Goal: Task Accomplishment & Management: Complete application form

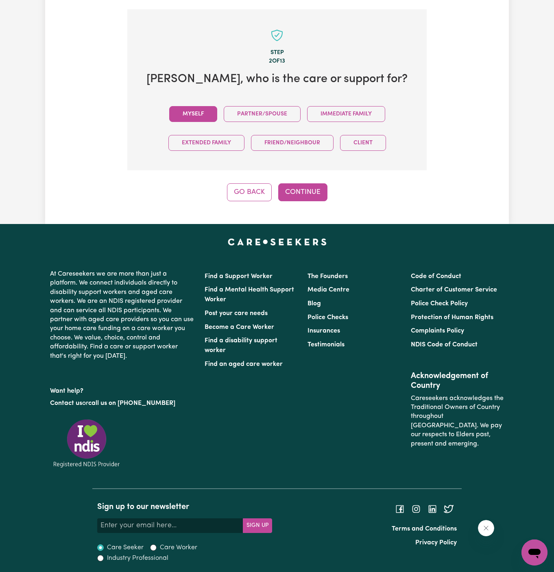
click at [199, 116] on button "Myself" at bounding box center [193, 114] width 48 height 16
click at [307, 190] on button "Continue" at bounding box center [302, 192] width 49 height 18
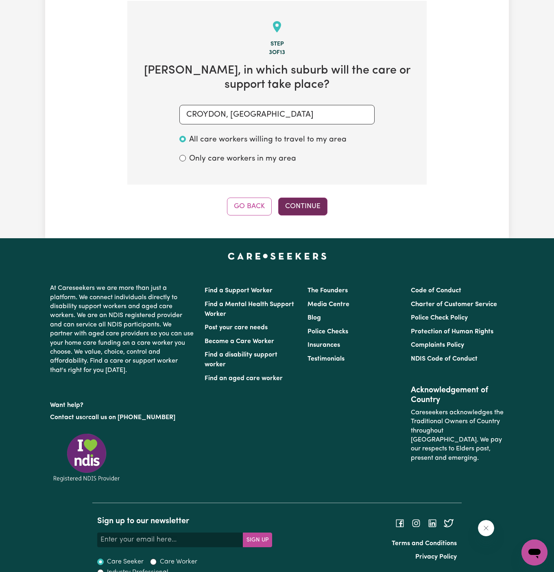
click at [308, 208] on button "Continue" at bounding box center [302, 207] width 49 height 18
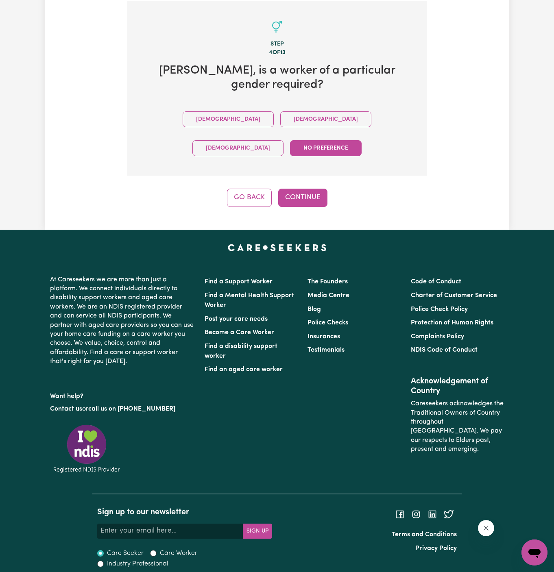
scroll to position [251, 0]
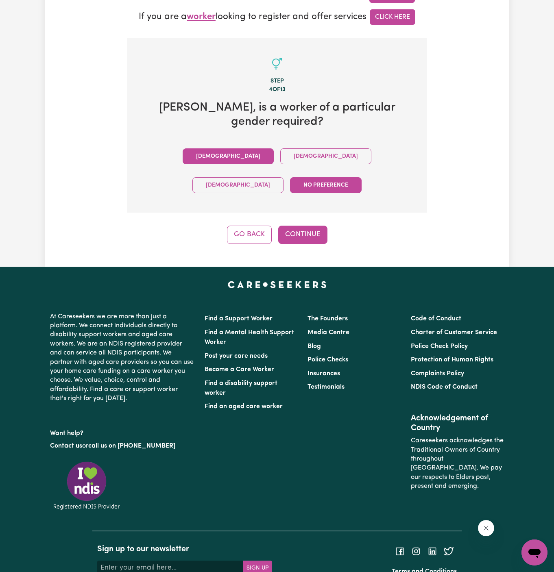
click at [187, 148] on button "Male" at bounding box center [228, 156] width 91 height 16
click at [322, 226] on button "Continue" at bounding box center [302, 235] width 49 height 18
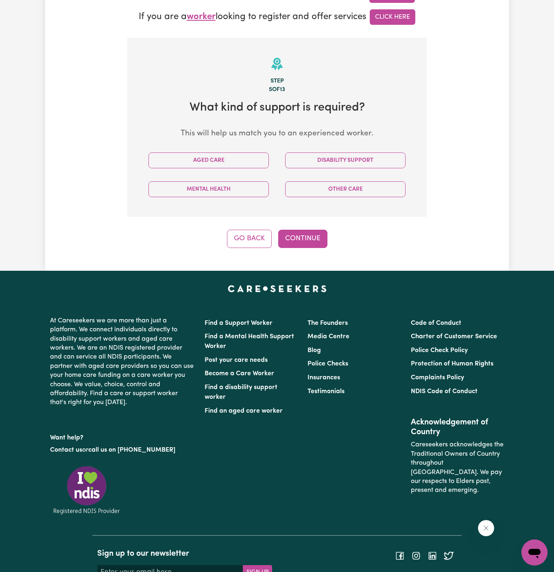
scroll to position [288, 0]
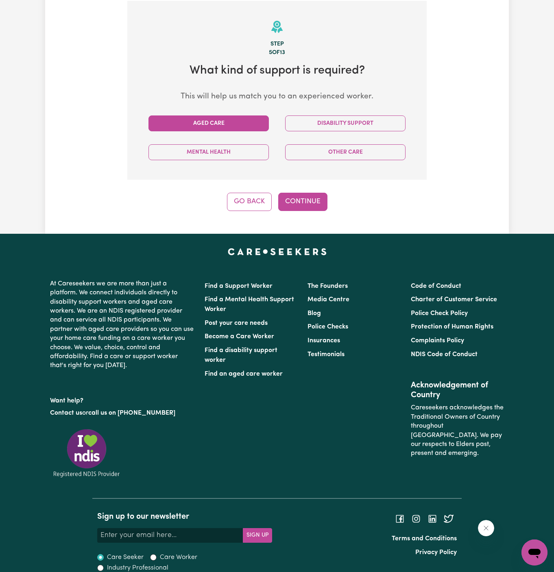
click at [246, 120] on button "Aged Care" at bounding box center [208, 124] width 120 height 16
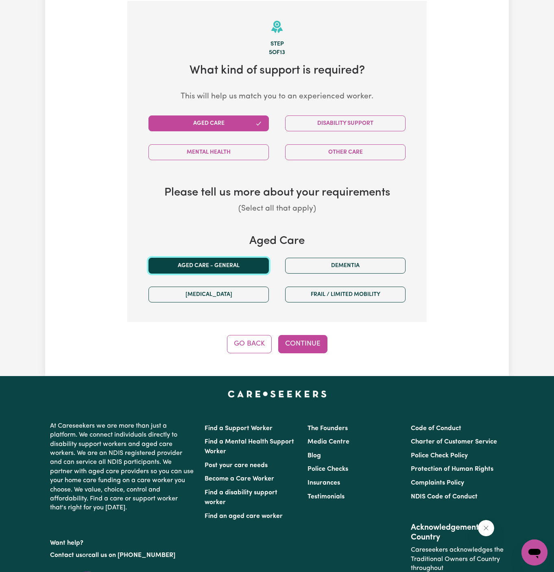
click at [201, 267] on button "Aged care - General" at bounding box center [208, 266] width 120 height 16
click at [309, 342] on button "Continue" at bounding box center [302, 344] width 49 height 18
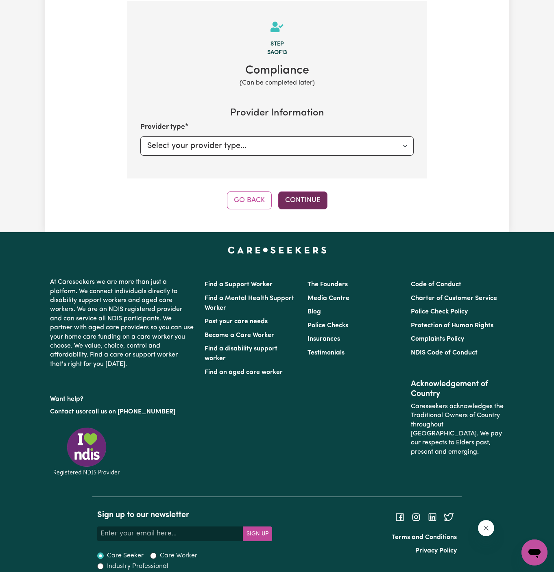
click at [284, 194] on button "Continue" at bounding box center [302, 201] width 49 height 18
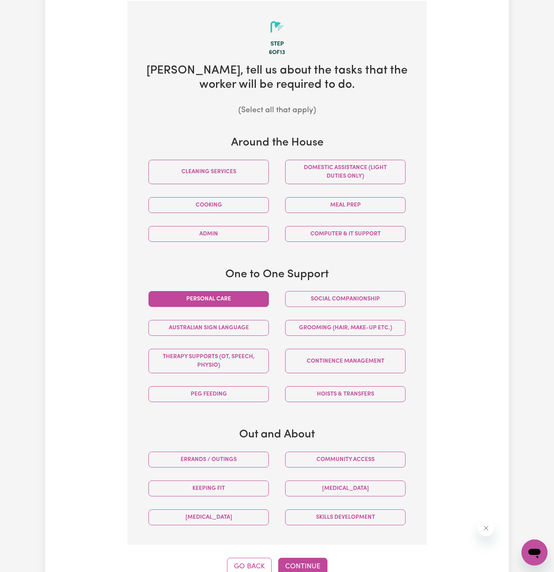
click at [206, 299] on button "Personal care" at bounding box center [208, 299] width 120 height 16
click at [363, 168] on button "Domestic assistance (light duties only)" at bounding box center [345, 172] width 120 height 24
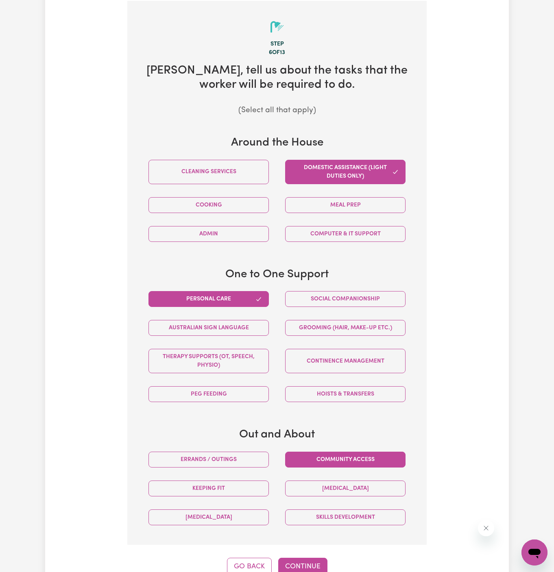
click at [307, 453] on button "Community access" at bounding box center [345, 460] width 120 height 16
click at [246, 459] on button "Errands / Outings" at bounding box center [208, 460] width 120 height 16
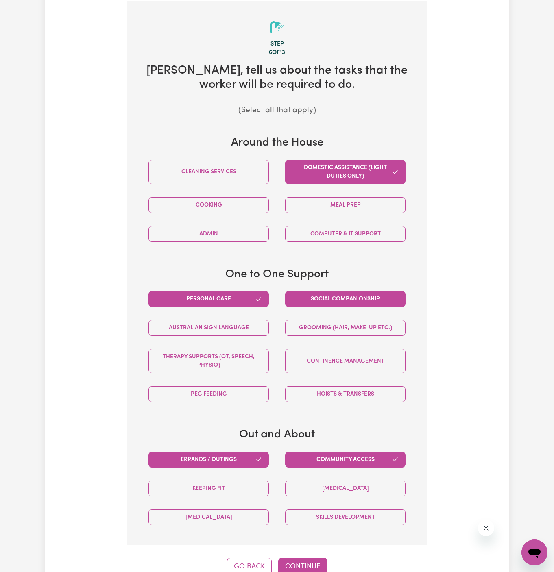
click at [378, 299] on button "Social companionship" at bounding box center [345, 299] width 120 height 16
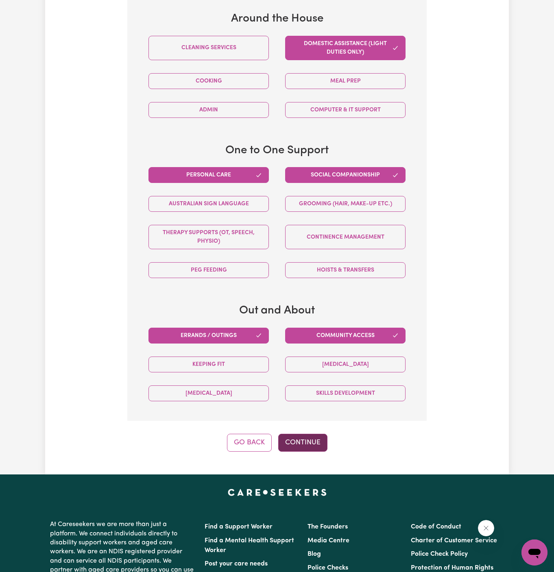
click at [306, 442] on button "Continue" at bounding box center [302, 443] width 49 height 18
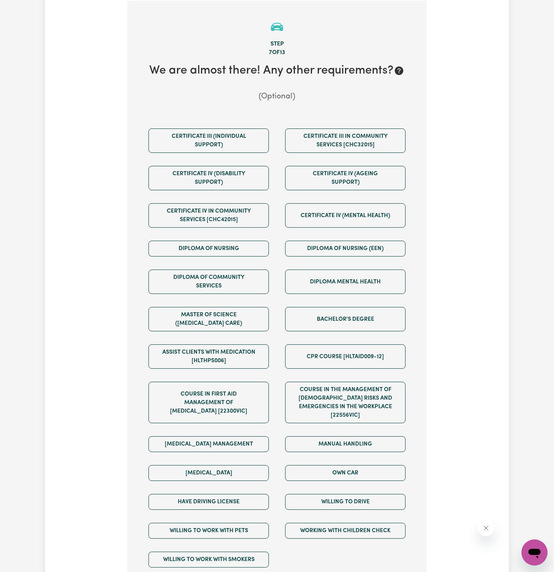
scroll to position [373, 0]
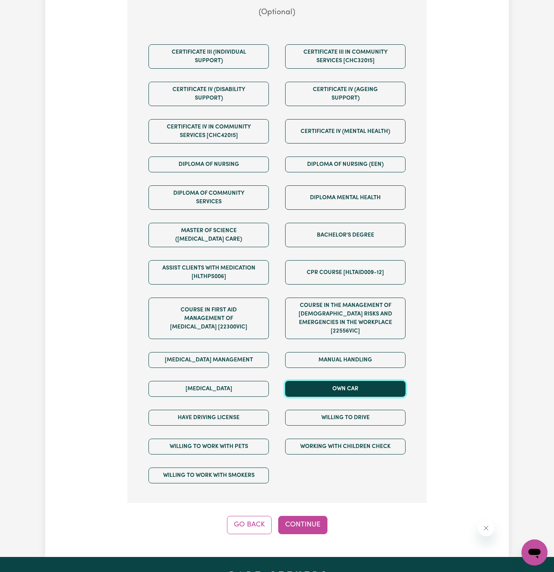
click at [342, 383] on button "Own Car" at bounding box center [345, 389] width 120 height 16
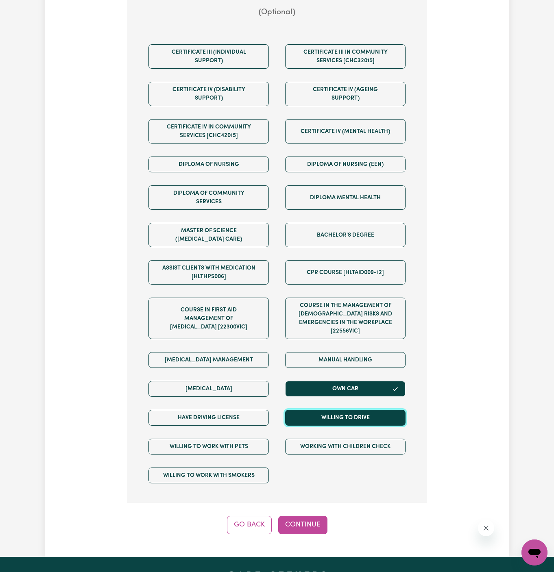
click at [343, 410] on button "Willing to drive" at bounding box center [345, 418] width 120 height 16
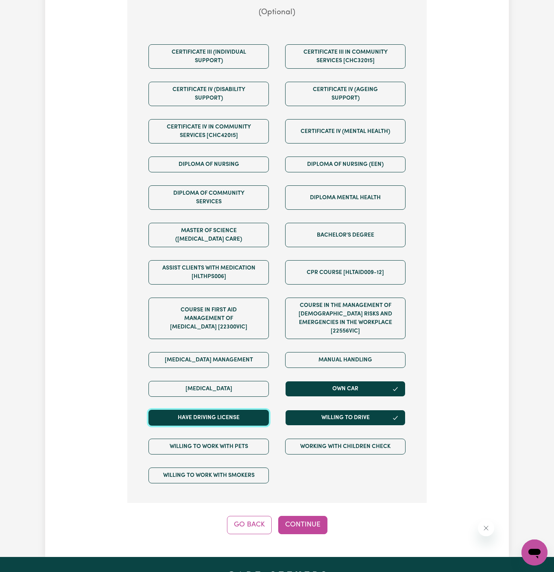
click at [251, 410] on button "Have driving license" at bounding box center [208, 418] width 120 height 16
click at [312, 516] on button "Continue" at bounding box center [302, 525] width 49 height 18
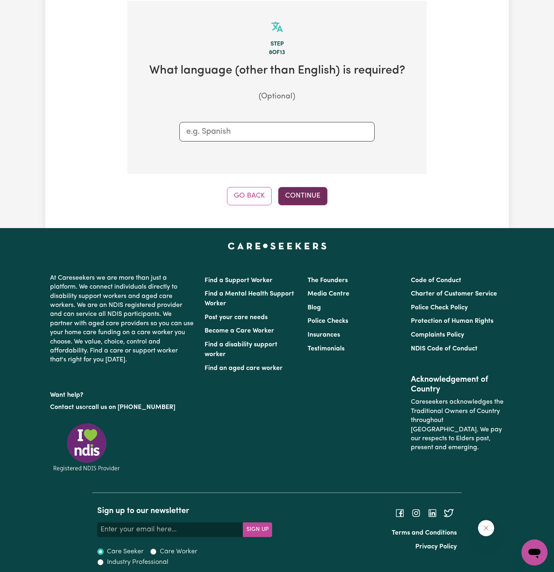
click at [293, 199] on button "Continue" at bounding box center [302, 196] width 49 height 18
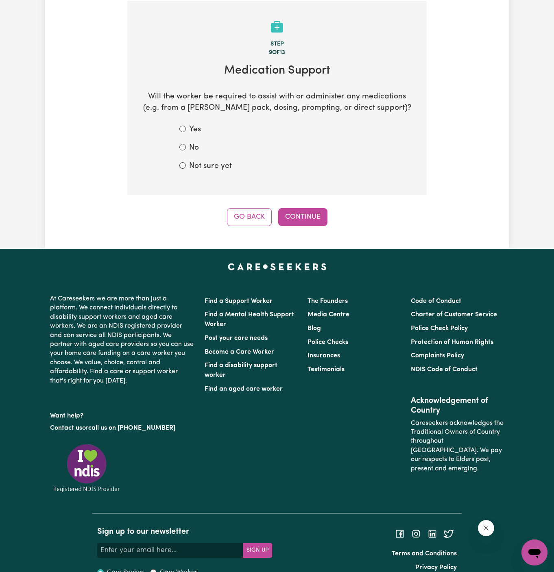
click at [221, 144] on div "No" at bounding box center [276, 148] width 195 height 12
click at [204, 151] on div "No" at bounding box center [276, 148] width 195 height 12
click at [207, 169] on label "Not sure yet" at bounding box center [210, 167] width 43 height 12
click at [186, 169] on input "Not sure yet" at bounding box center [182, 165] width 7 height 7
radio input "true"
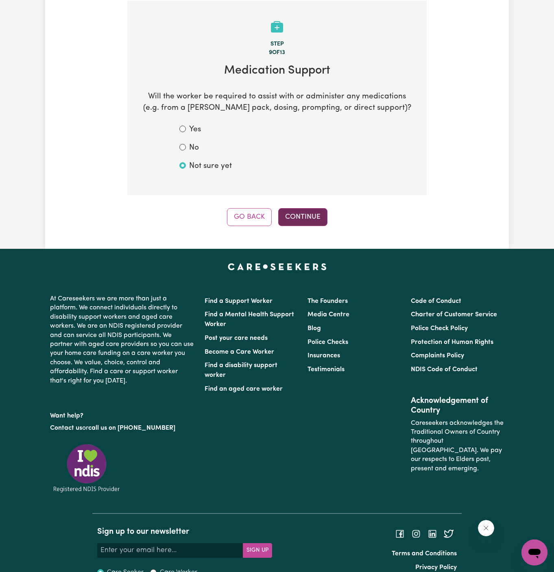
click at [301, 217] on button "Continue" at bounding box center [302, 217] width 49 height 18
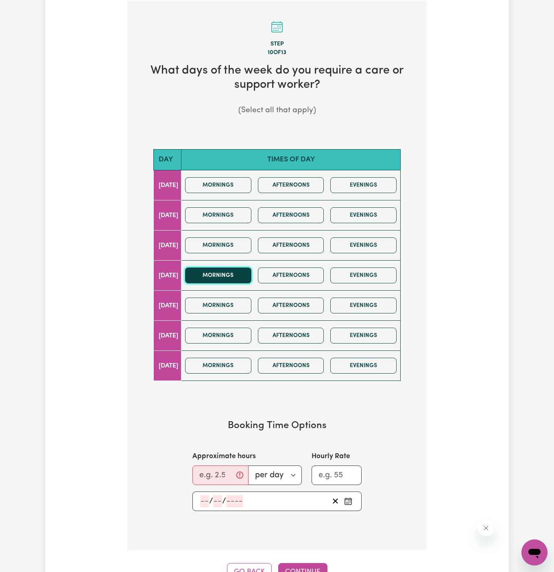
click at [244, 275] on button "Mornings" at bounding box center [218, 276] width 66 height 16
click at [288, 282] on div "Mornings Afternoons Evenings" at bounding box center [291, 275] width 218 height 29
click at [287, 275] on button "Afternoons" at bounding box center [291, 276] width 66 height 16
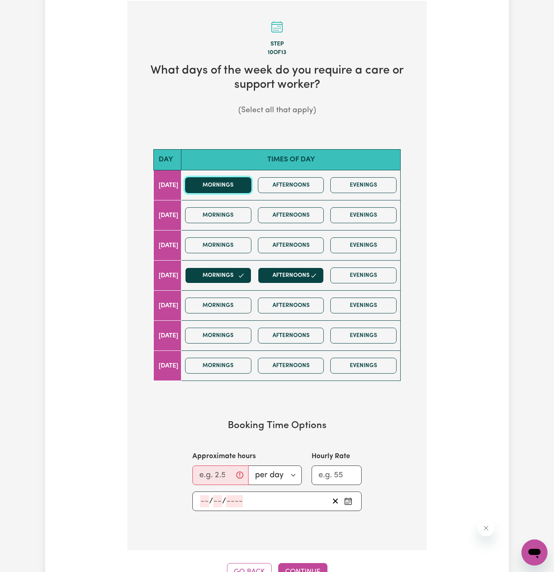
click at [239, 186] on button "Mornings" at bounding box center [218, 185] width 66 height 16
click at [242, 214] on button "Mornings" at bounding box center [218, 215] width 66 height 16
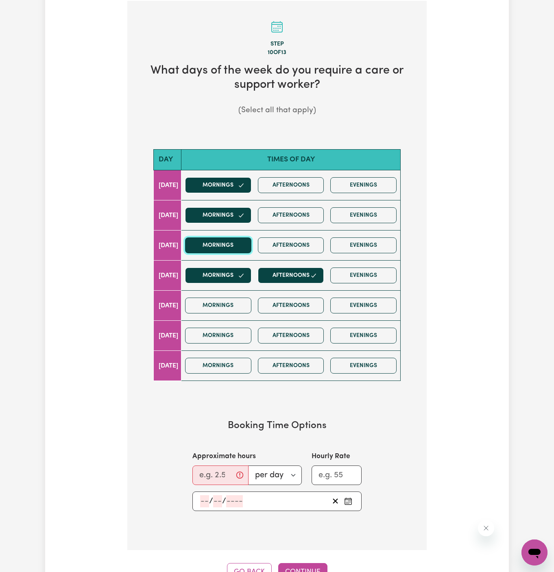
click at [243, 247] on button "Mornings" at bounding box center [218, 246] width 66 height 16
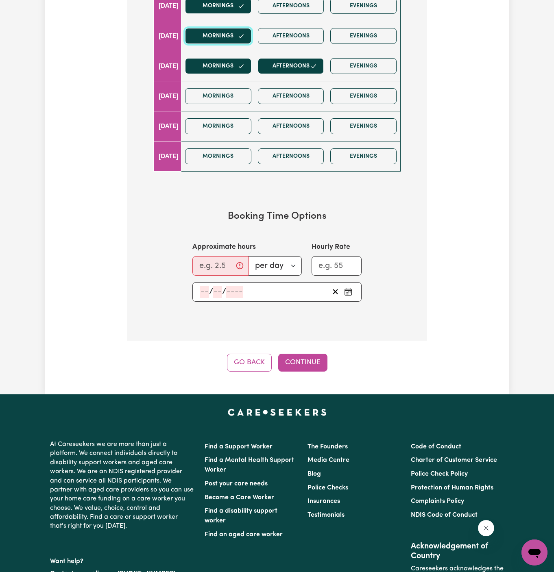
scroll to position [499, 0]
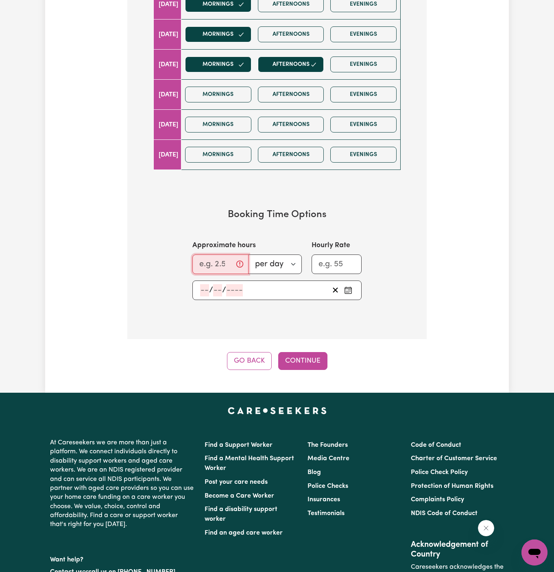
click at [210, 265] on input "Approximate hours" at bounding box center [220, 265] width 56 height 20
type input "3"
click at [202, 289] on input "number" at bounding box center [204, 290] width 9 height 12
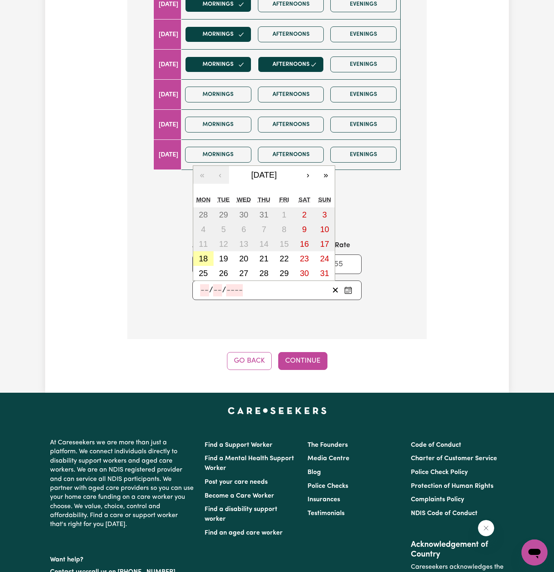
click at [209, 255] on button "18" at bounding box center [203, 258] width 20 height 15
type input "2025-08-18"
type input "18"
type input "8"
type input "2025"
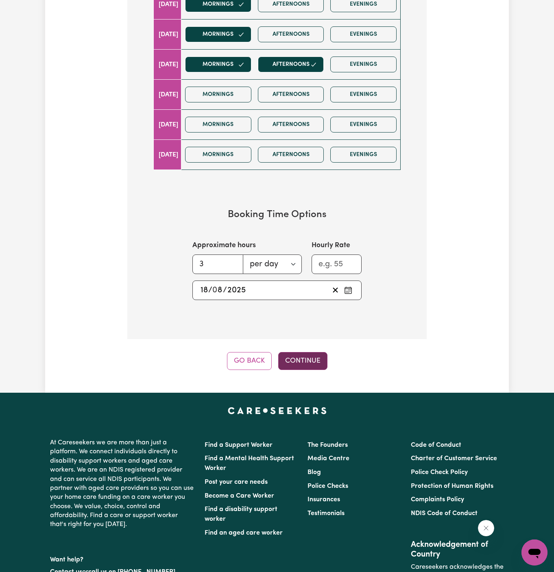
click at [298, 356] on button "Continue" at bounding box center [302, 361] width 49 height 18
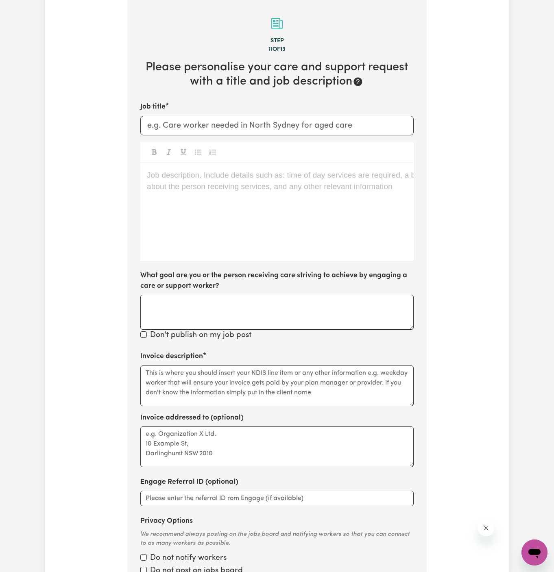
scroll to position [288, 0]
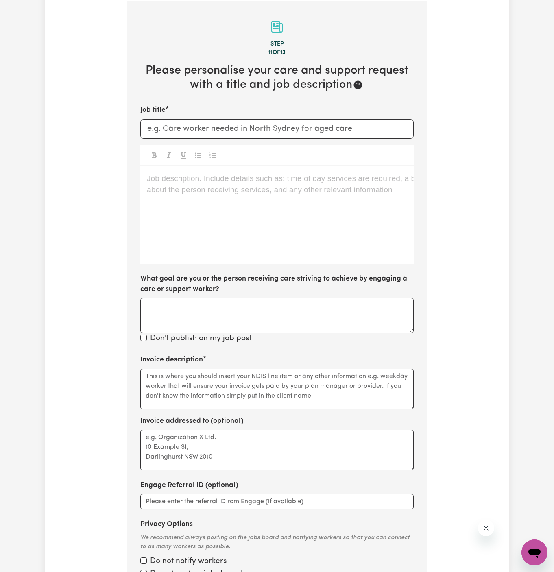
click at [179, 229] on div "Job description. Include details such as: time of day services are required, a …" at bounding box center [276, 215] width 273 height 98
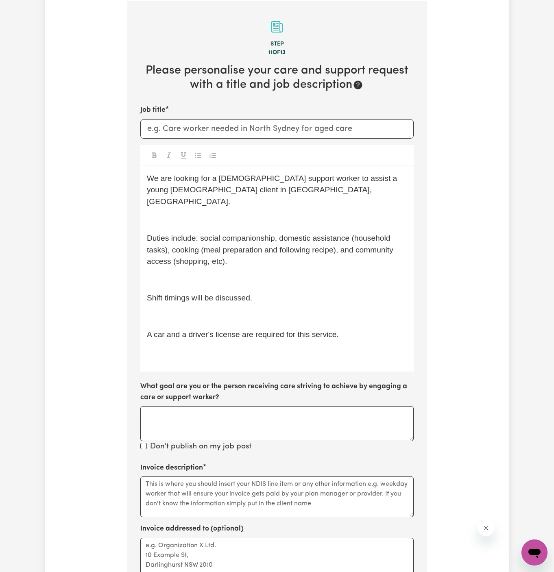
click at [176, 214] on p "﻿" at bounding box center [277, 220] width 260 height 12
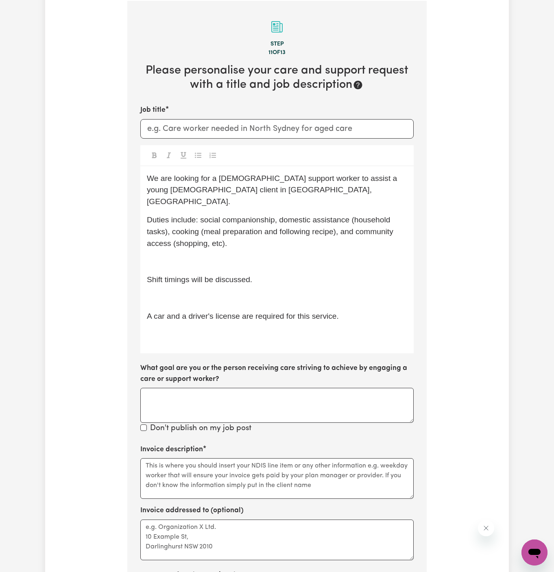
click at [180, 238] on div "We are looking for a female support worker to assist a young female client in S…" at bounding box center [276, 259] width 273 height 187
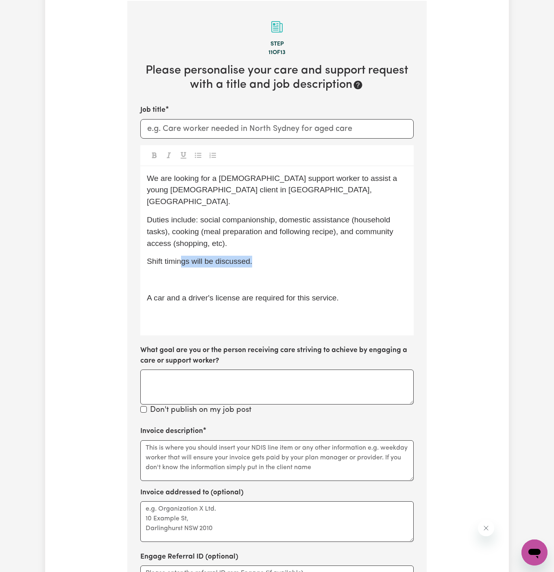
click at [180, 255] on div "We are looking for a female support worker to assist a young female client in S…" at bounding box center [276, 250] width 273 height 169
click at [205, 257] on span "Shift timings will be discussed." at bounding box center [199, 261] width 105 height 9
drag, startPoint x: 209, startPoint y: 250, endPoint x: 307, endPoint y: 244, distance: 98.2
click at [307, 256] on p "Shift timings will be discussed." at bounding box center [277, 262] width 260 height 12
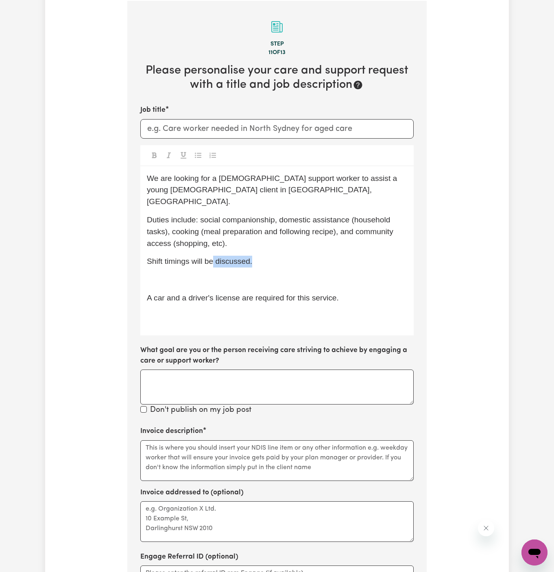
drag, startPoint x: 296, startPoint y: 245, endPoint x: 214, endPoint y: 249, distance: 82.2
click at [214, 256] on p "Shift timings will be discussed." at bounding box center [277, 262] width 260 height 12
click at [222, 257] on div "We are looking for a female support worker to assist a young female client in S…" at bounding box center [276, 250] width 273 height 169
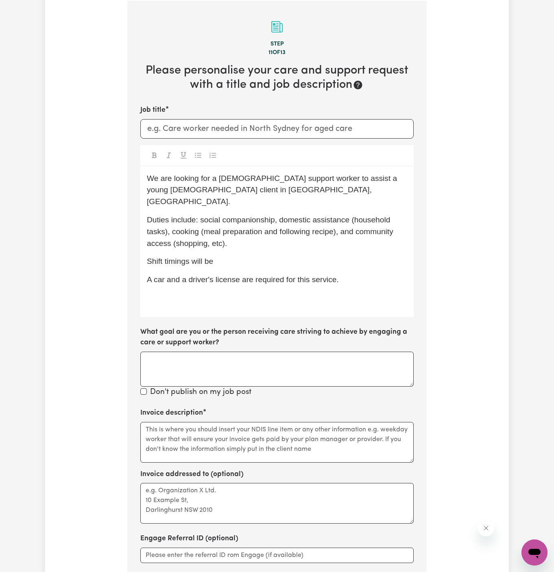
click at [222, 257] on div "We are looking for a female support worker to assist a young female client in S…" at bounding box center [276, 241] width 273 height 151
click at [263, 273] on div "We are looking for a female support worker to assist a young female client in S…" at bounding box center [276, 241] width 273 height 151
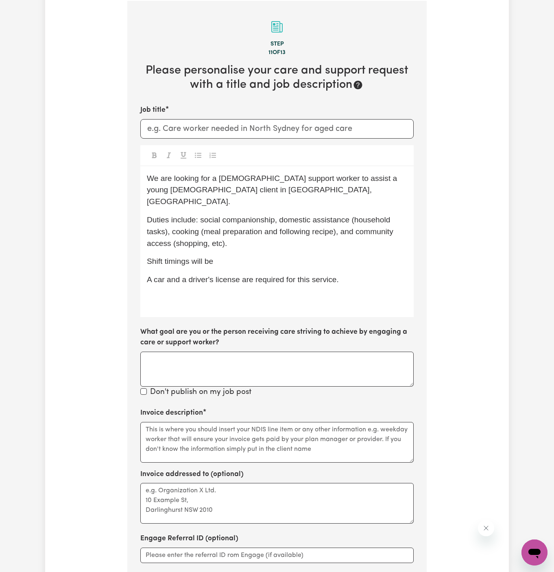
click at [275, 274] on p "A car and a driver's license are required for this service." at bounding box center [277, 280] width 260 height 12
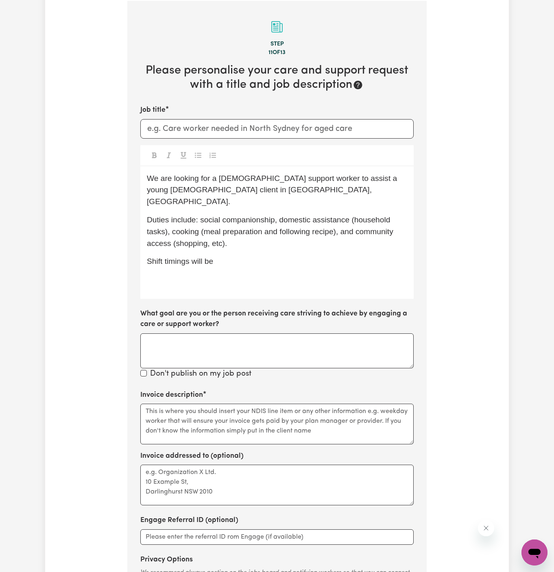
click at [270, 241] on div "We are looking for a female support worker to assist a young female client in S…" at bounding box center [276, 232] width 273 height 133
click at [274, 230] on p "Duties include: social companionship, domestic assistance (household tasks), co…" at bounding box center [277, 231] width 260 height 35
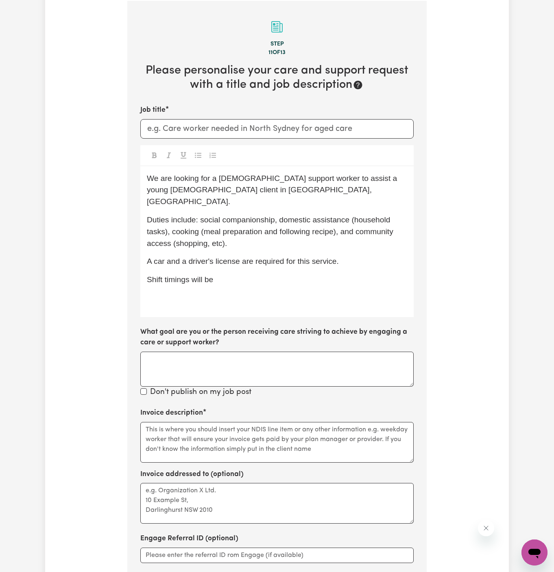
click at [178, 294] on div "We are looking for a female support worker to assist a young female client in S…" at bounding box center [276, 241] width 273 height 151
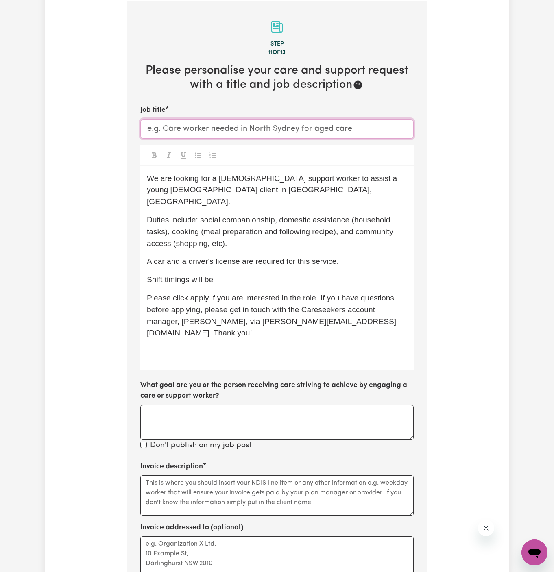
click at [264, 124] on input "Job title" at bounding box center [276, 129] width 273 height 20
paste input "Croydon, NSW"
type input "Male Support Worker Needed In Croydon, NSW"
drag, startPoint x: 223, startPoint y: 190, endPoint x: 158, endPoint y: 189, distance: 65.1
click at [158, 189] on span "We are looking for a female support worker to assist a young female client in S…" at bounding box center [273, 190] width 253 height 32
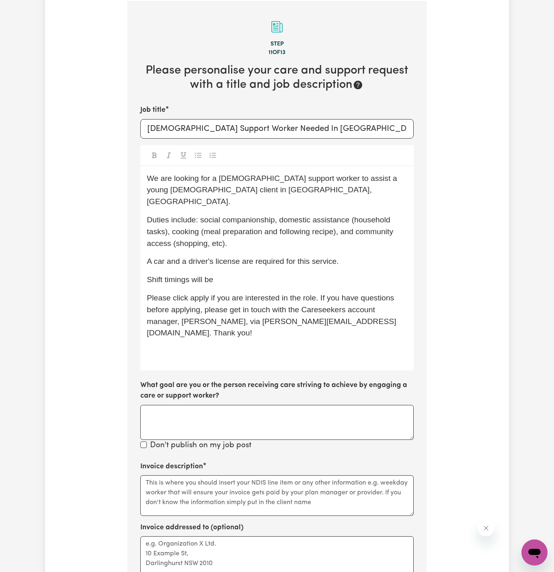
click at [232, 201] on div "We are looking for a female support worker to assist a young female client in S…" at bounding box center [276, 268] width 273 height 204
click at [155, 191] on span "We are looking for a female support worker to assist a young female client in S…" at bounding box center [273, 190] width 253 height 32
click at [159, 190] on span "We are looking for a female support worker to assist a young female client in S…" at bounding box center [273, 190] width 253 height 32
click at [345, 179] on span "We are looking for a female support worker to assist a young female client in C…" at bounding box center [273, 190] width 253 height 32
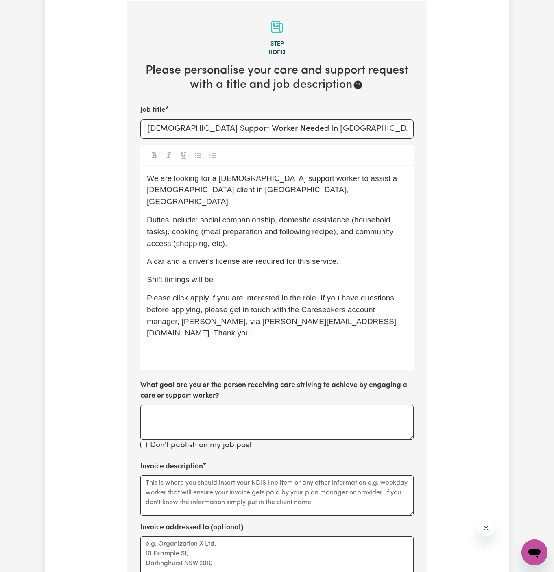
click at [353, 177] on span "We are looking for a female support worker to assist a female client in Croydon…" at bounding box center [274, 190] width 255 height 32
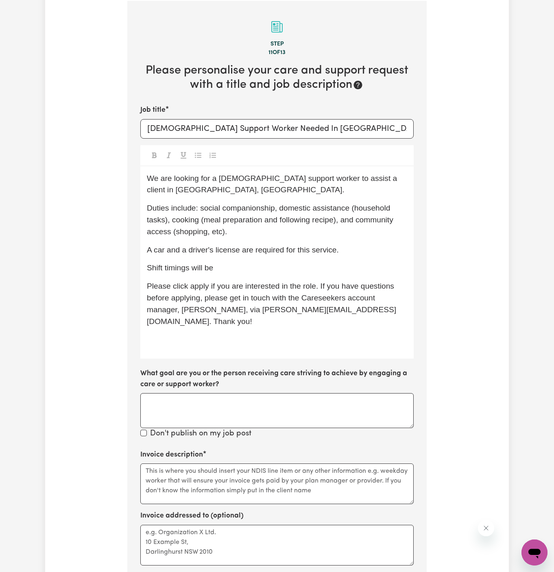
click at [222, 179] on span "We are looking for a female support worker to assist a client in Croydon, NSW." at bounding box center [273, 184] width 253 height 20
click at [275, 229] on p "Duties include: social companionship, domestic assistance (household tasks), co…" at bounding box center [277, 220] width 260 height 35
click at [202, 209] on span "Duties include: social companionship, domestic assistance (household tasks), co…" at bounding box center [271, 220] width 249 height 32
drag, startPoint x: 173, startPoint y: 232, endPoint x: 251, endPoint y: 219, distance: 79.2
click at [251, 219] on span "Duties include: personal care (showering), social companionship, domestic assis…" at bounding box center [277, 220] width 260 height 32
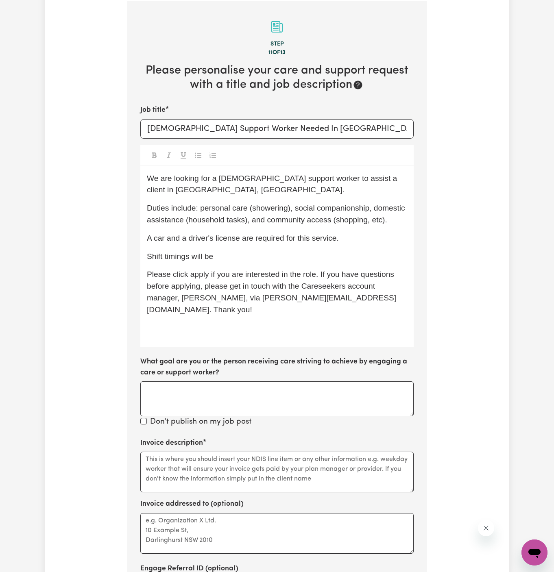
click at [225, 255] on p "Shift timings will be" at bounding box center [277, 257] width 260 height 12
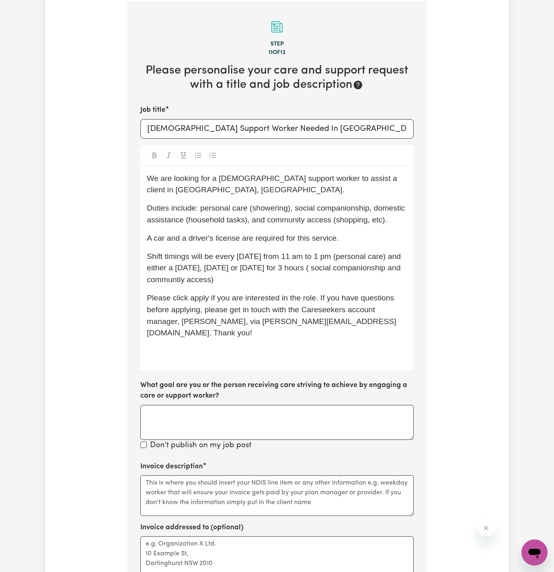
click at [244, 286] on div "We are looking for a male support worker to assist a client in Croydon, NSW. Du…" at bounding box center [276, 268] width 273 height 204
click at [241, 279] on span "Shift timings will be every Thursday from 11 am to 1 pm (personal care) and eit…" at bounding box center [275, 268] width 256 height 32
click at [239, 270] on span "Shift timings will be every Thursday from 11 am to 1 pm (personal care) and eit…" at bounding box center [275, 268] width 256 height 32
click at [308, 287] on div "We are looking for a male support worker to assist a client in Croydon, NSW. Du…" at bounding box center [276, 268] width 273 height 204
click at [299, 281] on p "Shift timings will be every Thursday from 11 am to 1 pm (personal care) and eit…" at bounding box center [277, 268] width 260 height 35
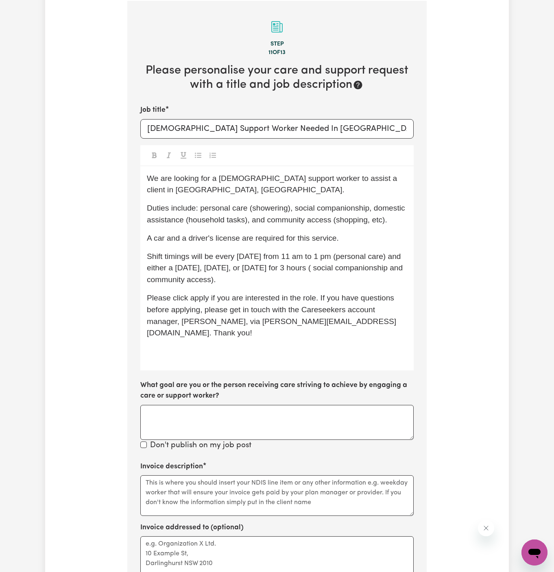
click at [197, 299] on span "Please click apply if you are interested in the role. If you have questions bef…" at bounding box center [271, 316] width 249 height 44
click at [193, 296] on span "Please click apply if you are interested in the role. If you have questions bef…" at bounding box center [271, 316] width 249 height 44
click at [271, 196] on div "We are looking for a male support worker to assist a client in Croydon, NSW. Du…" at bounding box center [276, 268] width 273 height 204
click at [270, 194] on p "We are looking for a male support worker to assist a client in Croydon, NSW." at bounding box center [277, 185] width 260 height 24
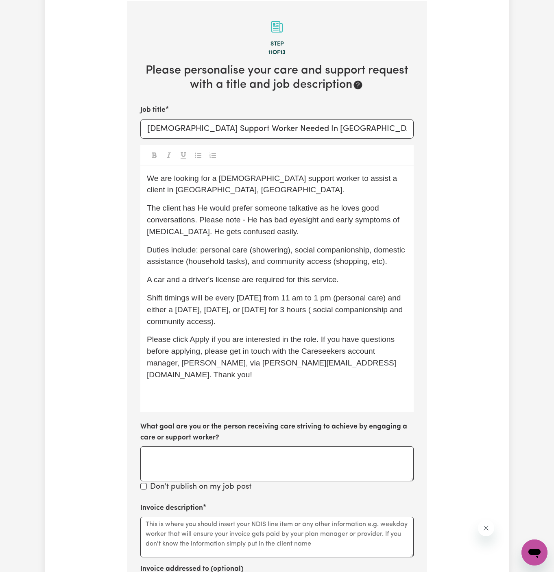
click at [209, 209] on span "The client has He would prefer someone talkative as he loves good conversations…" at bounding box center [274, 220] width 255 height 32
click at [198, 221] on span "The client would prefer someone talkative as he loves good conversations. Pleas…" at bounding box center [277, 220] width 260 height 32
click at [284, 232] on p "The client would prefer someone talkative as he loves good conversations. Pleas…" at bounding box center [277, 220] width 260 height 35
click at [290, 227] on p "The client would prefer someone talkative as he loves good conversations. Pleas…" at bounding box center [277, 220] width 260 height 35
click at [328, 187] on p "We are looking for a male support worker to assist a client in Croydon, NSW." at bounding box center [277, 185] width 260 height 24
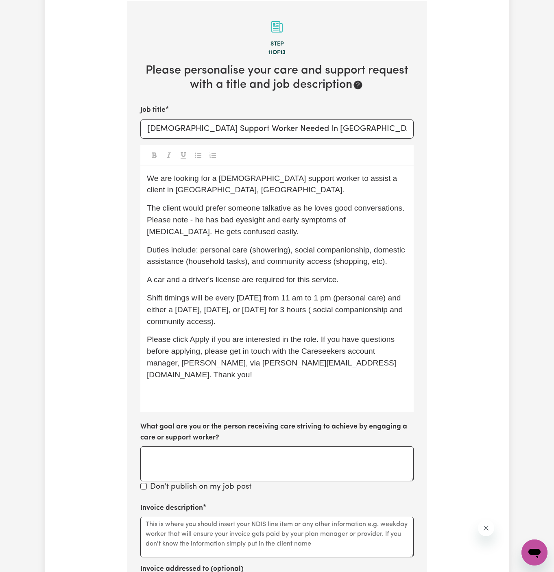
click at [314, 251] on span "Duties include: personal care (showering), social companionship, domestic assis…" at bounding box center [277, 256] width 260 height 20
click at [252, 251] on span "Duties include: personal care (showering), social companionship, domestic assis…" at bounding box center [277, 256] width 260 height 20
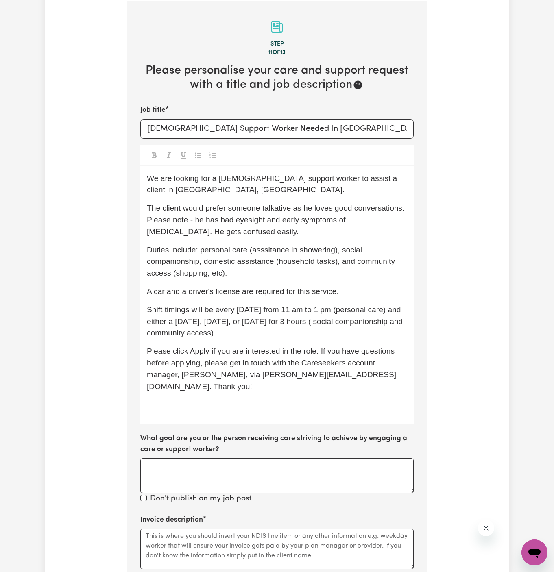
click at [328, 272] on p "Duties include: personal care (asssitance in showering), social companionship, …" at bounding box center [277, 261] width 260 height 35
click at [334, 250] on span "Duties include: personal care (asssitance in showering), social companionship, …" at bounding box center [272, 262] width 250 height 32
click at [275, 246] on span "Duties include: personal care (asssitance in showering - scrubbing back), socia…" at bounding box center [274, 262] width 255 height 32
click at [345, 269] on p "Duties include: personal care (assistance in showering - scrubbing back), socia…" at bounding box center [277, 261] width 260 height 35
click at [395, 249] on span "Duties include: personal care (assistance in showering - scrubbing back), socia…" at bounding box center [274, 262] width 255 height 32
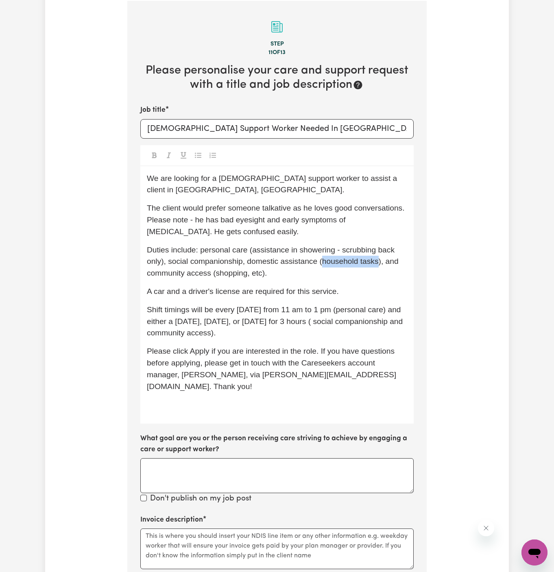
drag, startPoint x: 376, startPoint y: 262, endPoint x: 323, endPoint y: 262, distance: 53.3
click at [323, 262] on span "Duties include: personal care (assistance in showering - scrubbing back only), …" at bounding box center [274, 262] width 254 height 32
drag, startPoint x: 380, startPoint y: 264, endPoint x: 342, endPoint y: 261, distance: 38.3
click at [342, 261] on span "Duties include: personal care (assistance in showering - scrubbing back only), …" at bounding box center [277, 262] width 260 height 32
click at [389, 262] on span "Duties include: personal care (assistance in showering - scrubbing back only), …" at bounding box center [272, 262] width 250 height 32
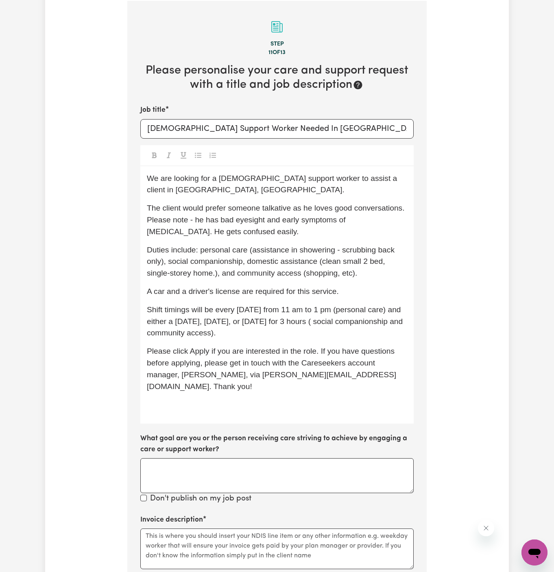
click at [371, 262] on span "Duties include: personal care (assistance in showering - scrubbing back only), …" at bounding box center [272, 262] width 250 height 32
click at [367, 263] on span "Duties include: personal care (assistance in showering - scrubbing back only), …" at bounding box center [272, 262] width 250 height 32
click at [205, 277] on p "Duties include: personal care (assistance in showering - scrubbing back only), …" at bounding box center [277, 261] width 260 height 35
click at [216, 273] on span "Duties include: personal care (assistance in showering - scrubbing back only), …" at bounding box center [272, 262] width 250 height 32
click at [266, 283] on div "We are looking for a male support worker to assist a client in Croydon, NSW. Th…" at bounding box center [276, 295] width 273 height 258
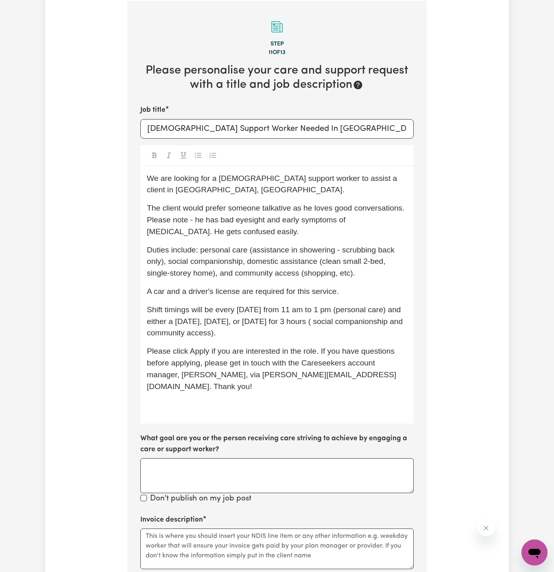
click at [325, 290] on span "A car and a driver's license are required for this service." at bounding box center [243, 291] width 192 height 9
click at [337, 283] on div "We are looking for a male support worker to assist a client in Croydon, NSW. Th…" at bounding box center [276, 295] width 273 height 258
click at [233, 404] on div "We are looking for a male support worker to assist a client in Croydon, NSW. Th…" at bounding box center [276, 295] width 273 height 258
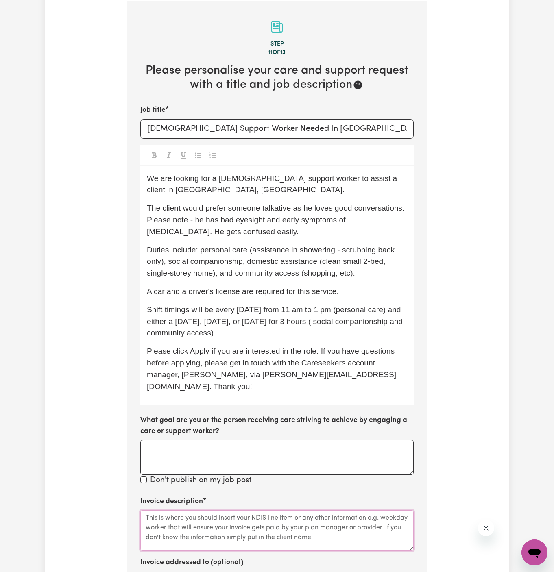
click at [196, 510] on textarea "Invoice description" at bounding box center [276, 530] width 273 height 41
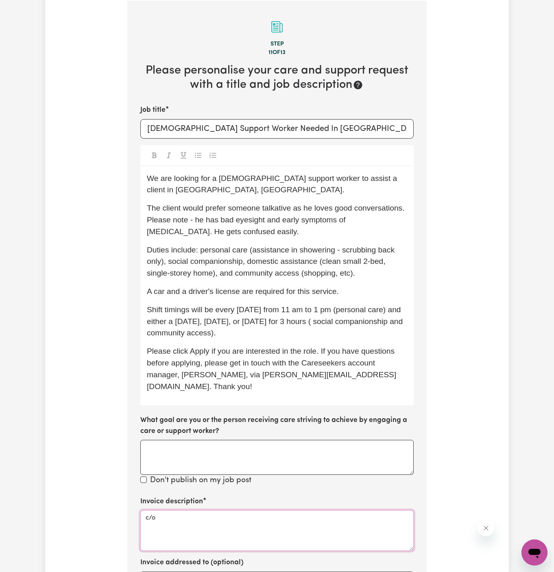
paste textarea "Vitality Club"
click at [159, 510] on textarea "c/o Vitality Club" at bounding box center [276, 530] width 273 height 41
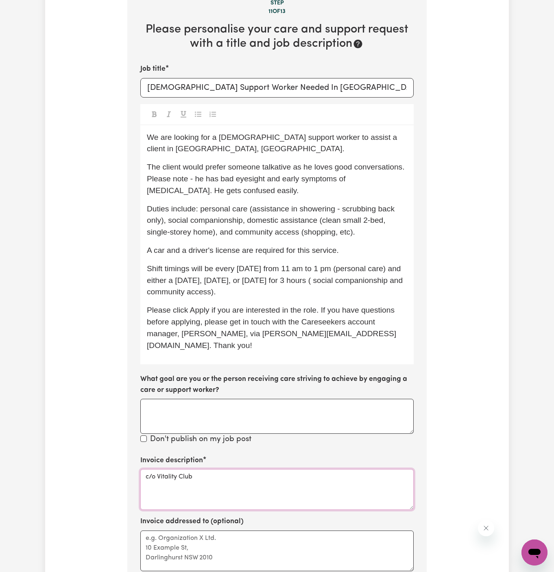
scroll to position [364, 0]
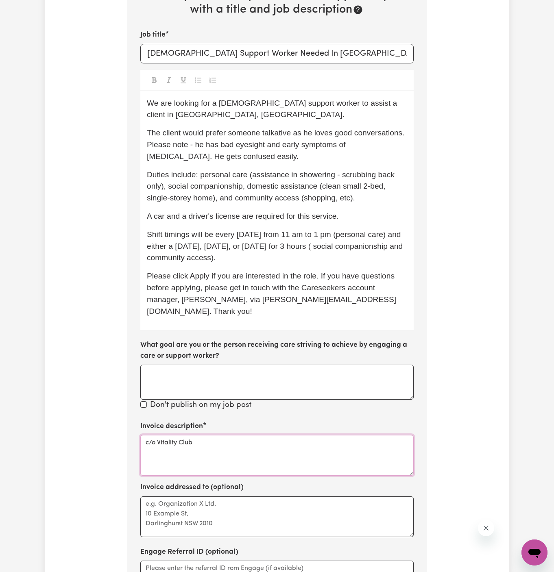
type textarea "c/o Vitality Club"
click at [162, 503] on textarea "Invoice addressed to (optional)" at bounding box center [276, 517] width 273 height 41
paste textarea "c/o Vitality Club"
type textarea "c/o Vitality Club"
drag, startPoint x: 306, startPoint y: 198, endPoint x: 350, endPoint y: 196, distance: 43.9
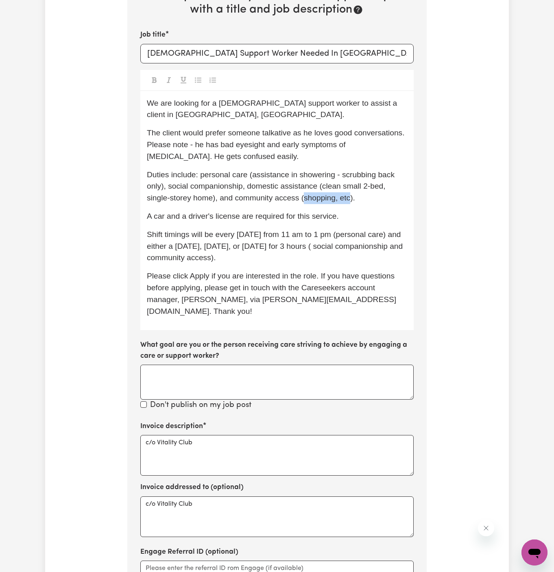
click at [350, 196] on span "Duties include: personal care (assistance in showering - scrubbing back only), …" at bounding box center [272, 186] width 250 height 32
click at [369, 221] on p "A car and a driver's license are required for this service." at bounding box center [277, 217] width 260 height 12
click at [369, 218] on p "A car and a driver's license are required for this service." at bounding box center [277, 217] width 260 height 12
click at [334, 247] on span "Shift timings will be every Thursday from 11 am to 1 pm (personal care) and eit…" at bounding box center [276, 246] width 258 height 32
click at [346, 255] on p "Shift timings will be every Thursday from 11 am to 1 pm (personal care) and eit…" at bounding box center [277, 246] width 260 height 35
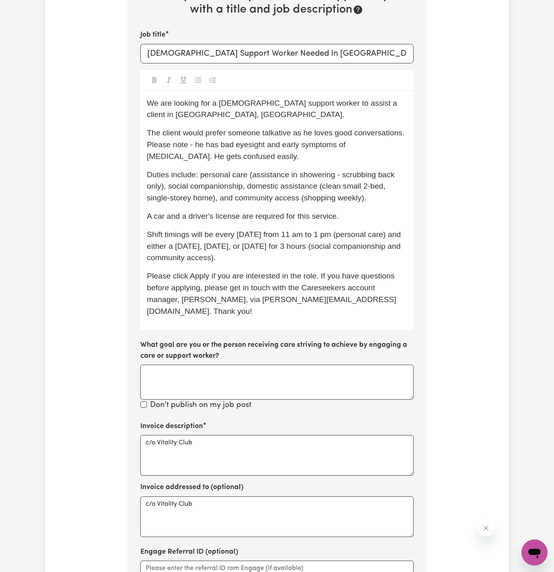
click at [308, 253] on p "Shift timings will be every Thursday from 11 am to 1 pm (personal care) and eit…" at bounding box center [277, 246] width 260 height 35
click at [319, 255] on p "Shift timings will be every Thursday from 11 am to 1 pm (personal care) and eit…" at bounding box center [277, 246] width 260 height 35
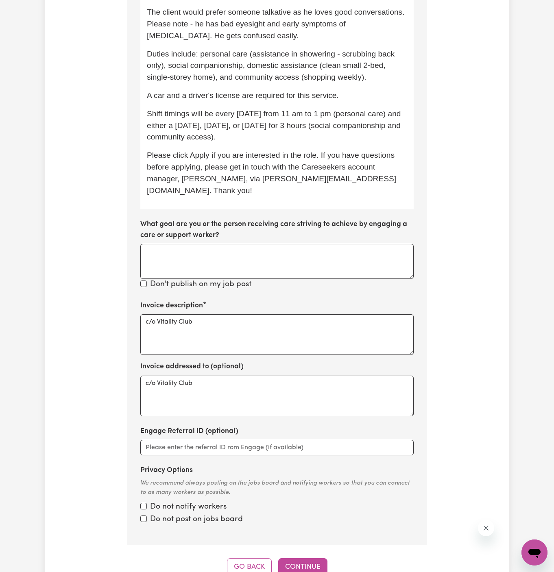
scroll to position [485, 0]
click at [314, 560] on button "Continue" at bounding box center [302, 567] width 49 height 18
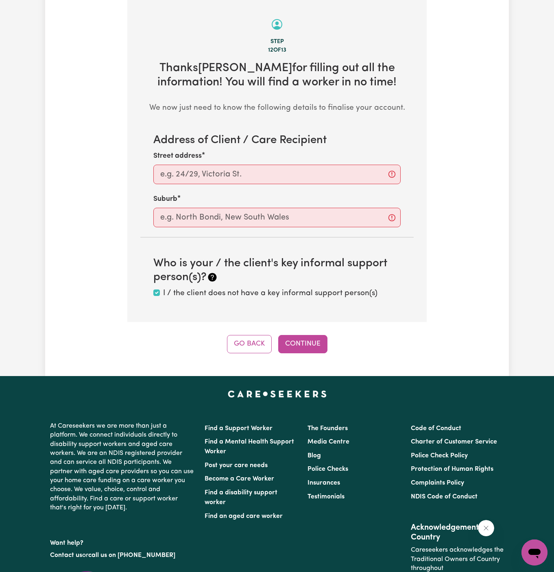
scroll to position [288, 0]
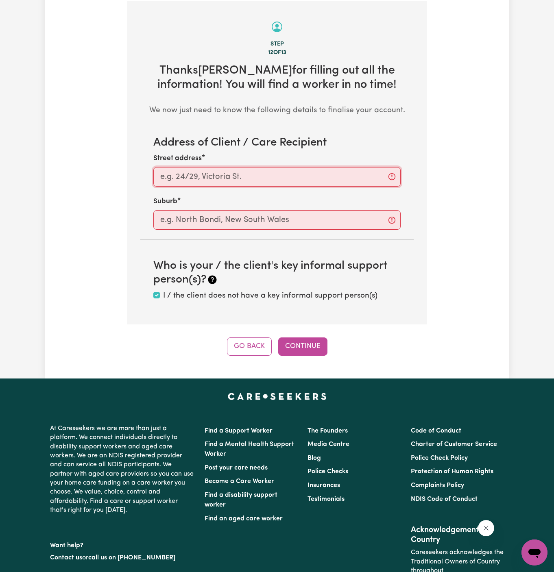
click at [288, 175] on input "Street address" at bounding box center [276, 177] width 247 height 20
paste input "Croydon"
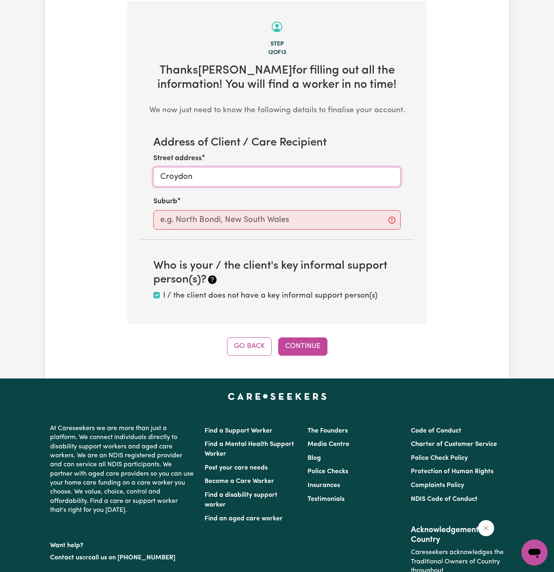
type input "Croydon"
click at [185, 214] on input "text" at bounding box center [276, 220] width 247 height 20
paste input "Croydon"
type input "Croydon"
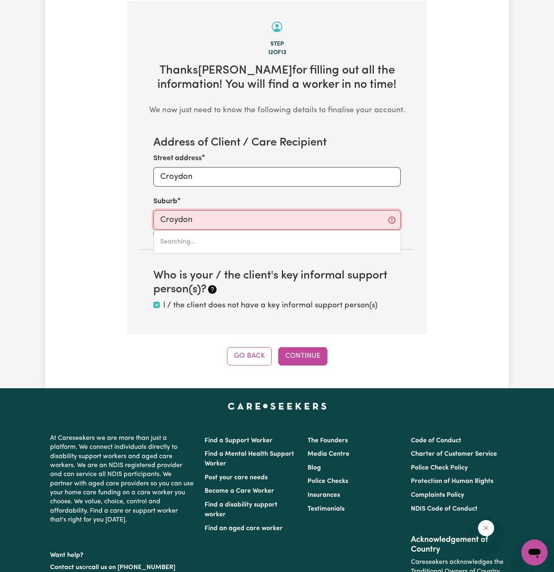
type input "Croydon, New South Wales, 2132"
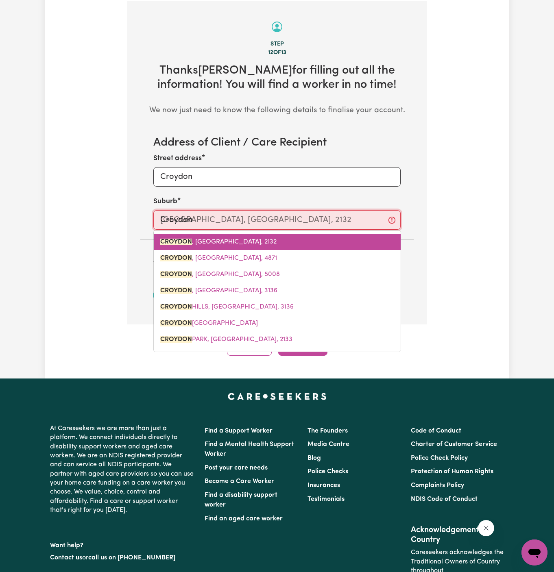
click at [222, 243] on span "CROYDON , New South Wales, 2132" at bounding box center [218, 242] width 116 height 7
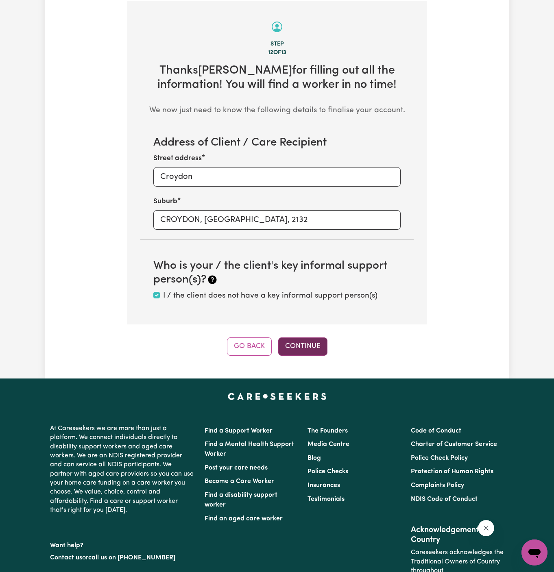
click at [298, 343] on button "Continue" at bounding box center [302, 347] width 49 height 18
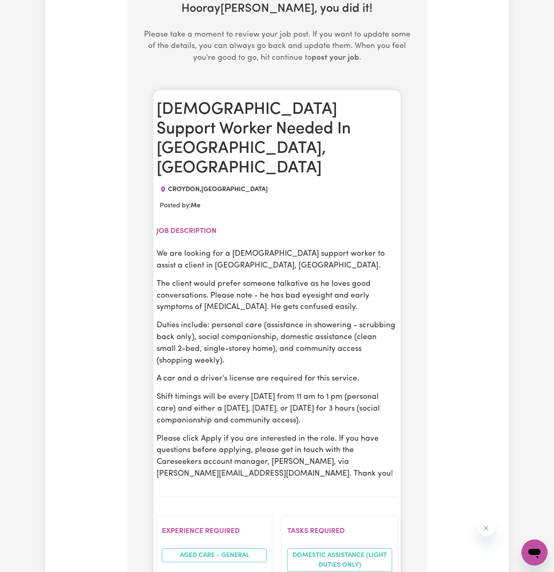
scroll to position [389, 0]
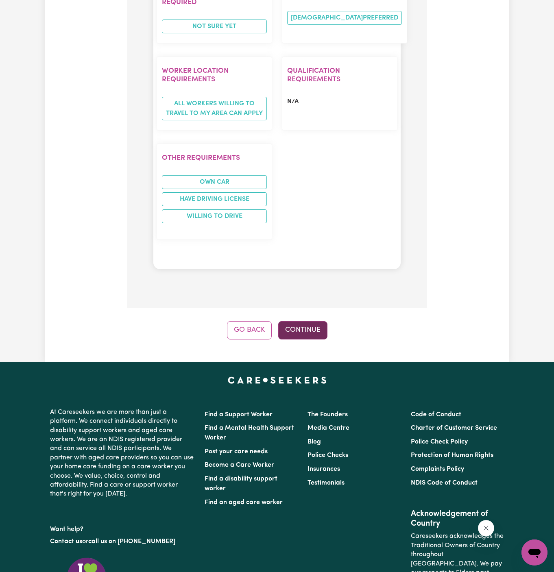
click at [313, 321] on button "Continue" at bounding box center [302, 330] width 49 height 18
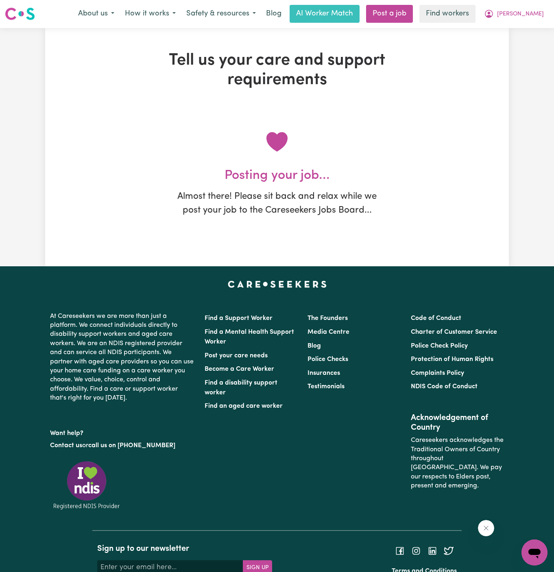
scroll to position [0, 0]
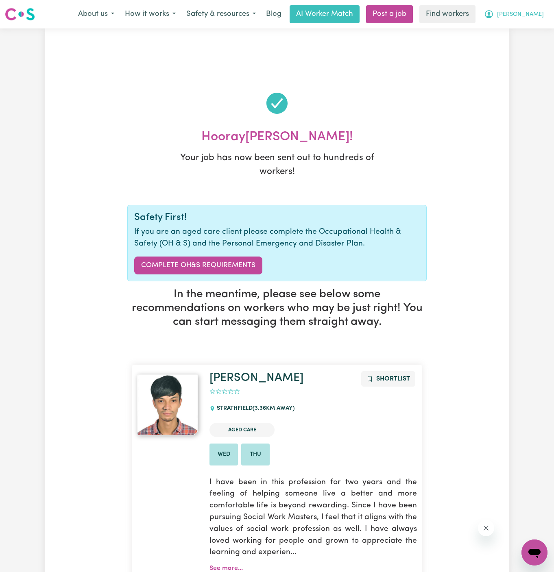
click at [538, 11] on span "[PERSON_NAME]" at bounding box center [520, 14] width 47 height 9
click at [523, 28] on link "My Dashboard" at bounding box center [516, 31] width 64 height 15
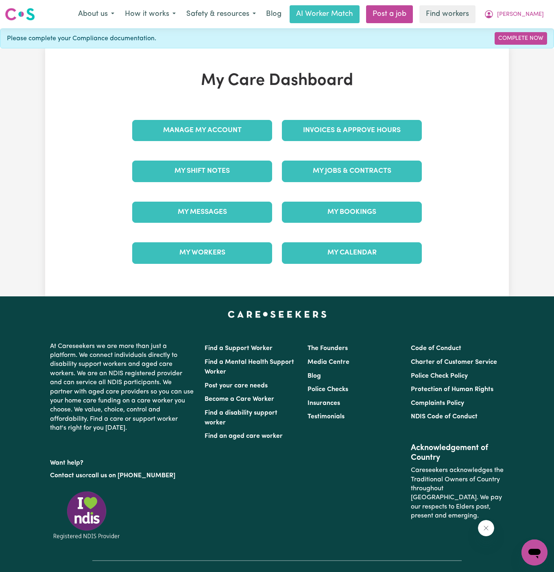
click at [210, 104] on div "My Care Dashboard Manage My Account Invoices & Approve Hours My Shift Notes My …" at bounding box center [276, 172] width 309 height 203
click at [207, 125] on link "Manage My Account" at bounding box center [202, 130] width 140 height 21
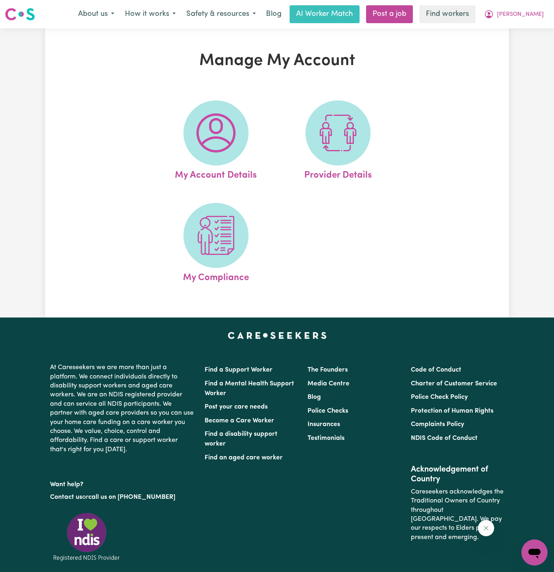
click at [207, 125] on img at bounding box center [215, 132] width 39 height 39
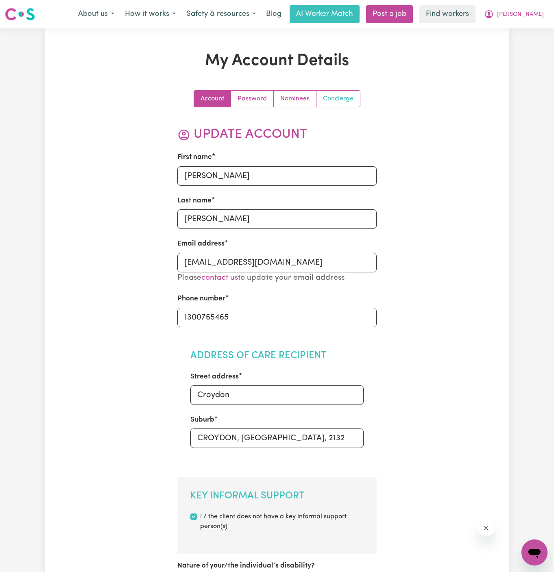
click at [331, 100] on link "Concierge" at bounding box center [338, 99] width 44 height 16
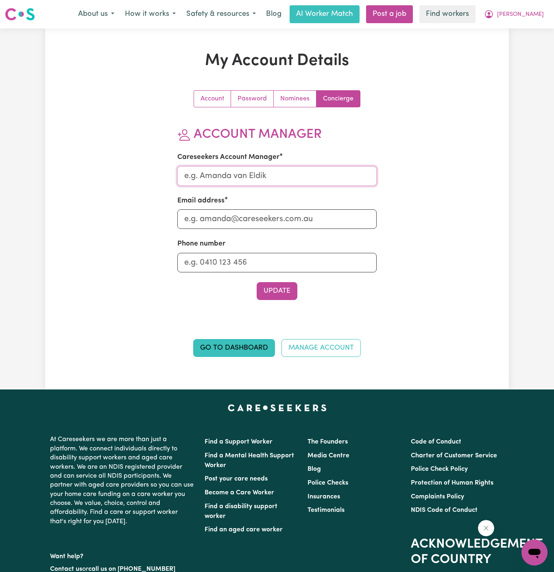
click at [235, 170] on input "Careseekers Account Manager" at bounding box center [277, 176] width 200 height 20
click at [253, 228] on input "Email address" at bounding box center [277, 219] width 200 height 20
click at [242, 173] on input "a" at bounding box center [277, 176] width 200 height 20
type input "Annie"
click at [253, 215] on input "Email address" at bounding box center [277, 219] width 200 height 20
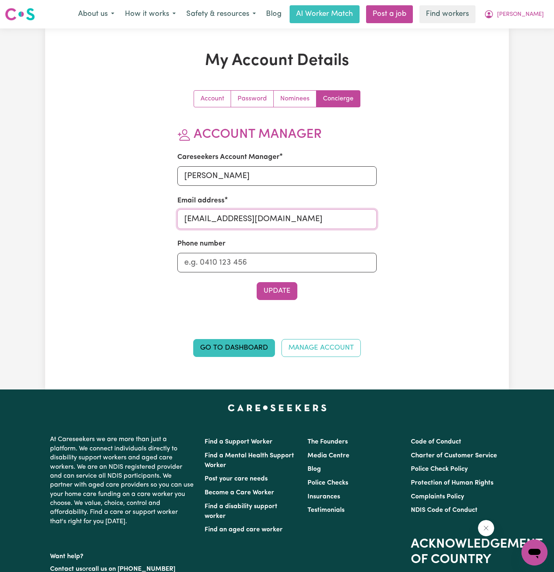
click at [257, 225] on input "melissawilsonANG@careseekers.com.au" at bounding box center [277, 219] width 200 height 20
type input "annie@careseekers.com.au"
click at [257, 266] on input "Phone number" at bounding box center [277, 263] width 200 height 20
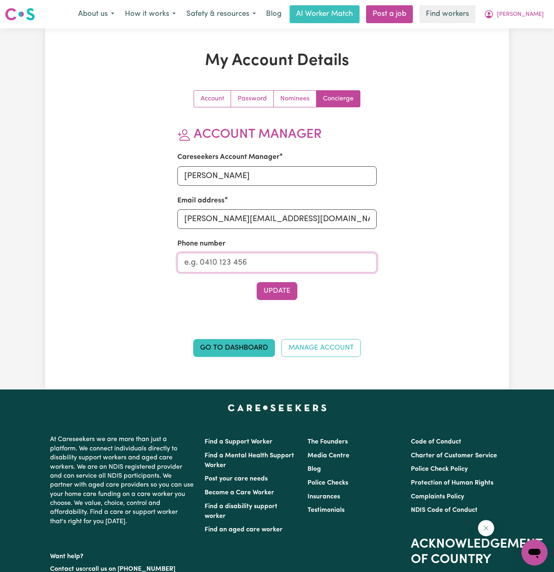
type input "1300765465"
click at [283, 299] on button "Update" at bounding box center [277, 291] width 41 height 18
click at [298, 100] on link "Nominees" at bounding box center [295, 99] width 43 height 16
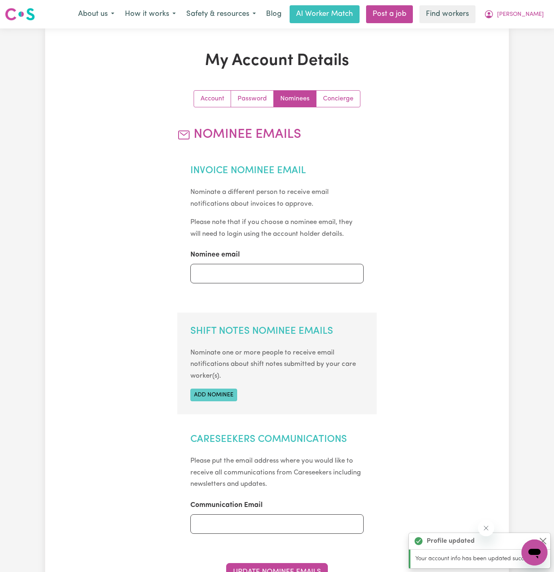
click at [220, 391] on button "Add nominee" at bounding box center [213, 395] width 47 height 13
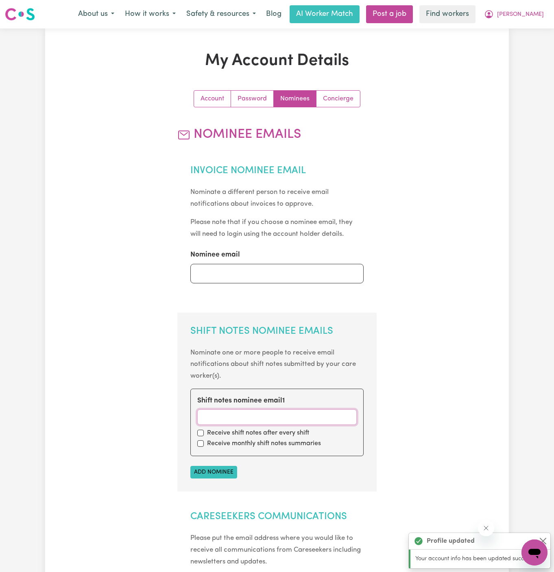
click at [233, 419] on input "Shift notes nominee email 1" at bounding box center [277, 417] width 160 height 15
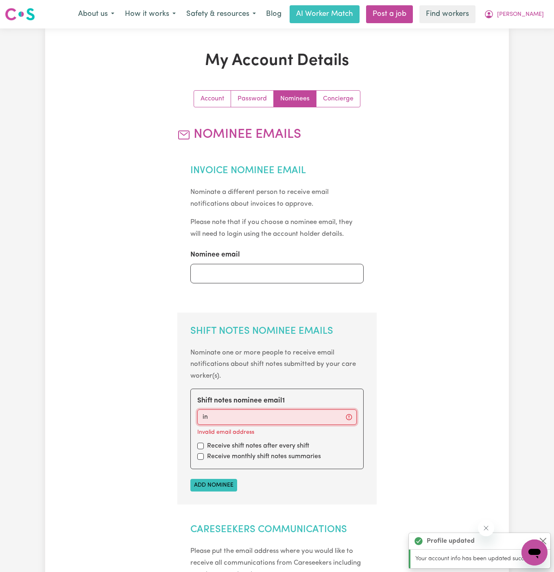
type input "info@vitalityclub.com.au"
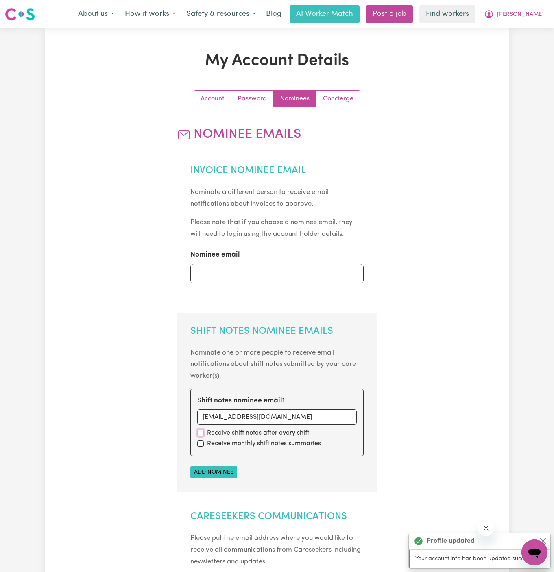
click at [200, 432] on input "checkbox" at bounding box center [200, 433] width 7 height 7
checkbox input "true"
click at [200, 443] on input "checkbox" at bounding box center [200, 443] width 7 height 7
checkbox input "true"
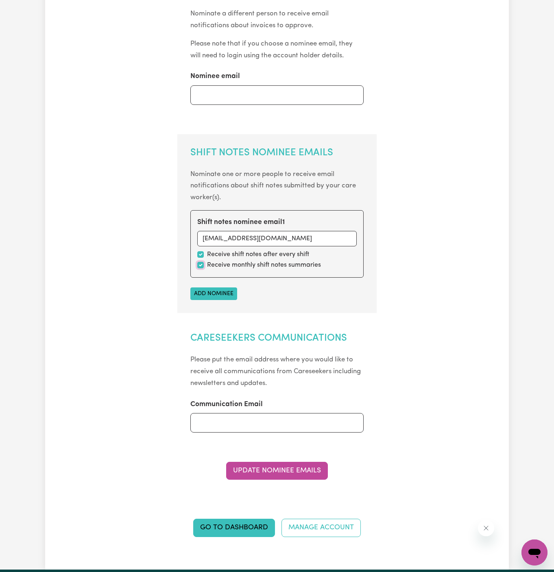
scroll to position [182, 0]
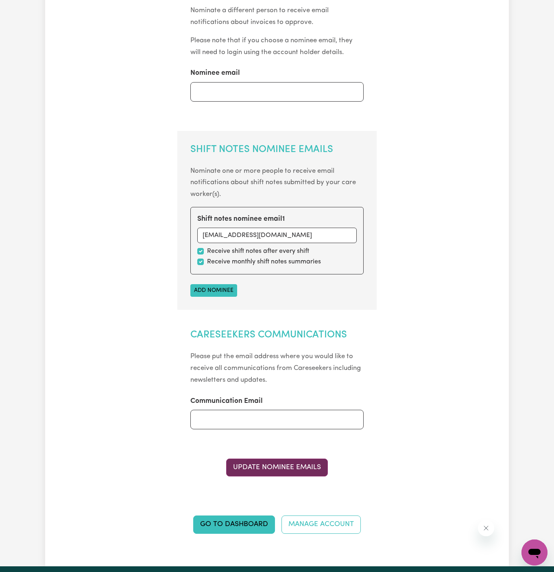
click at [297, 468] on button "Update Nominee Emails" at bounding box center [277, 468] width 102 height 18
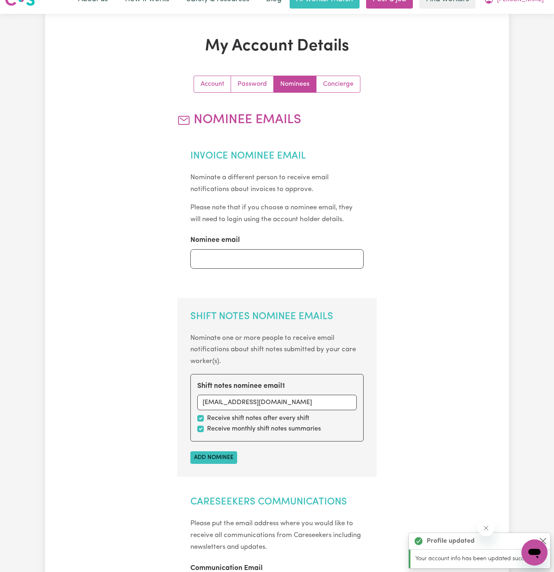
scroll to position [0, 0]
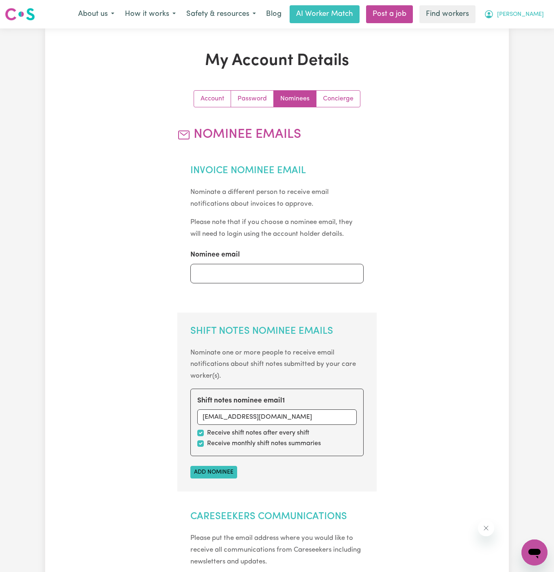
click at [544, 11] on button "[PERSON_NAME]" at bounding box center [514, 14] width 70 height 17
click at [544, 24] on div "My Dashboard Logout" at bounding box center [516, 39] width 65 height 31
click at [531, 28] on link "My Dashboard" at bounding box center [516, 31] width 64 height 15
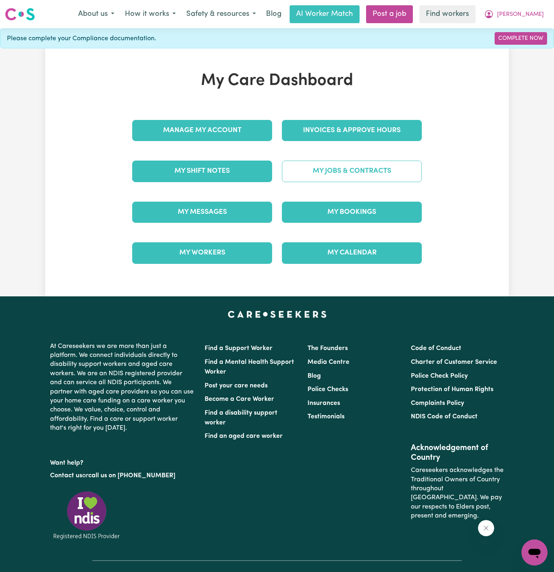
click at [315, 178] on link "My Jobs & Contracts" at bounding box center [352, 171] width 140 height 21
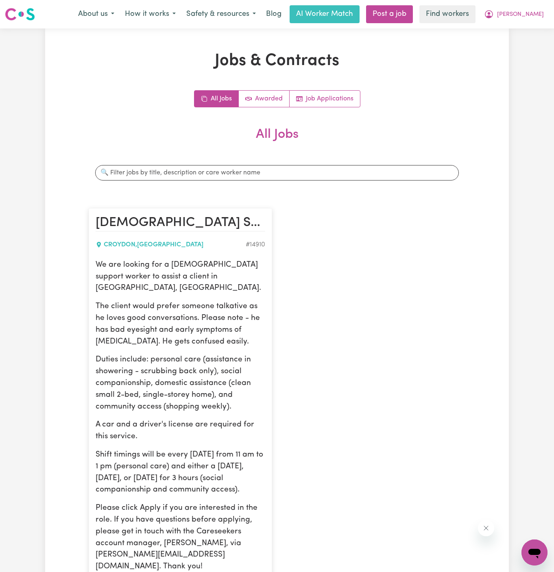
click at [185, 301] on p "The client would prefer someone talkative as he loves good conversations. Pleas…" at bounding box center [181, 324] width 170 height 47
drag, startPoint x: 96, startPoint y: 266, endPoint x: 247, endPoint y: 475, distance: 258.7
click at [247, 475] on div "We are looking for a male support worker to assist a client in Croydon, NSW. Th…" at bounding box center [181, 416] width 170 height 314
copy div "We are looking for a male support worker to assist a client in Croydon, NSW. Th…"
click at [543, 15] on span "[PERSON_NAME]" at bounding box center [520, 14] width 47 height 9
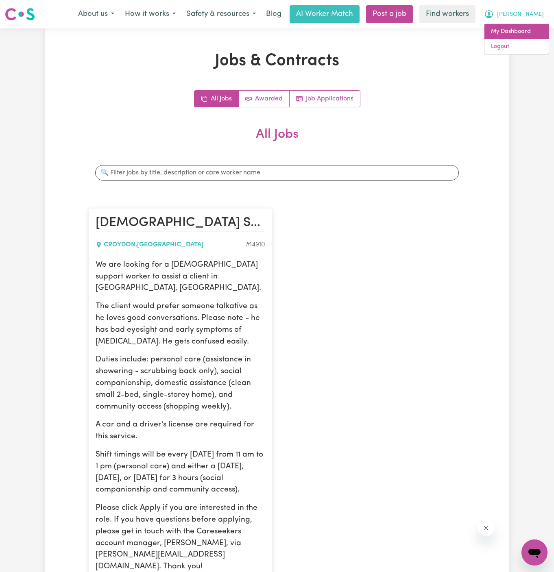
click at [543, 32] on link "My Dashboard" at bounding box center [516, 31] width 64 height 15
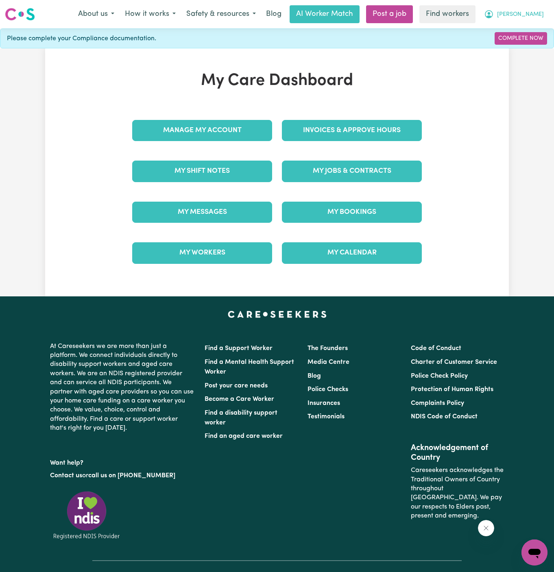
click at [541, 14] on span "[PERSON_NAME]" at bounding box center [520, 14] width 47 height 9
click at [529, 41] on link "Logout" at bounding box center [516, 46] width 64 height 15
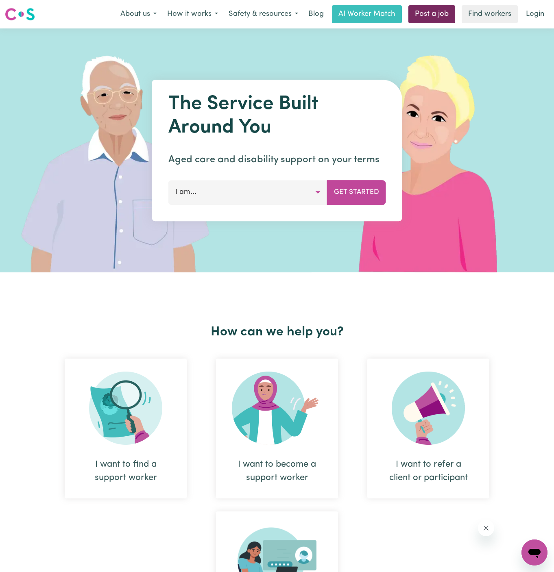
click at [419, 18] on link "Post a job" at bounding box center [431, 14] width 47 height 18
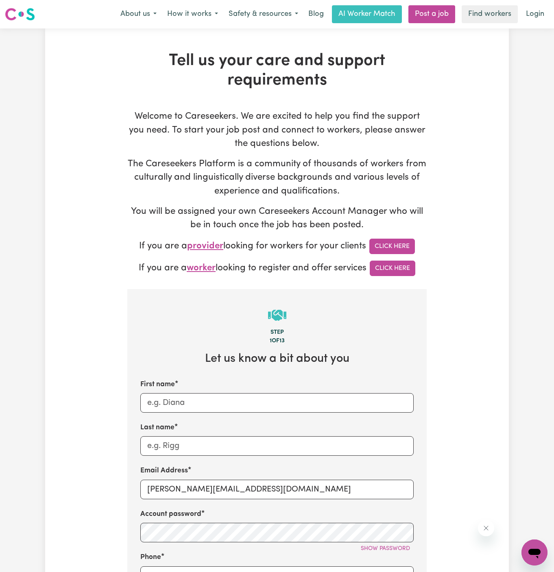
click at [221, 392] on div "First name" at bounding box center [276, 395] width 273 height 33
click at [198, 401] on input "First name" at bounding box center [276, 403] width 273 height 20
paste input "Bryan Popplewell"
click at [195, 394] on input "Bryan Popplewell" at bounding box center [276, 403] width 273 height 20
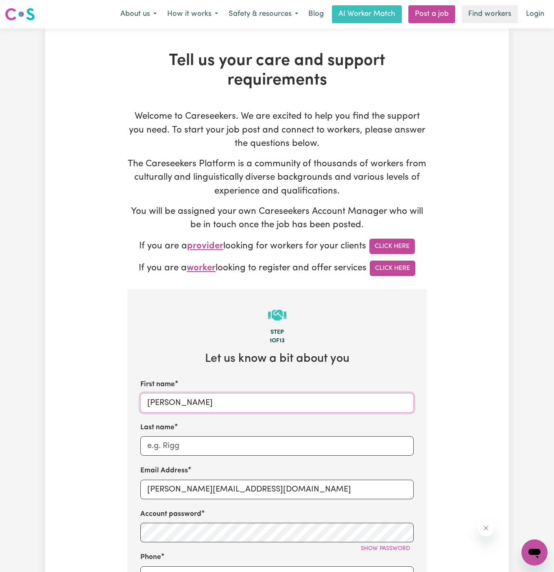
click at [195, 394] on input "Bryan Popplewell" at bounding box center [276, 403] width 273 height 20
click at [195, 404] on input "Bryan Popplewell" at bounding box center [276, 403] width 273 height 20
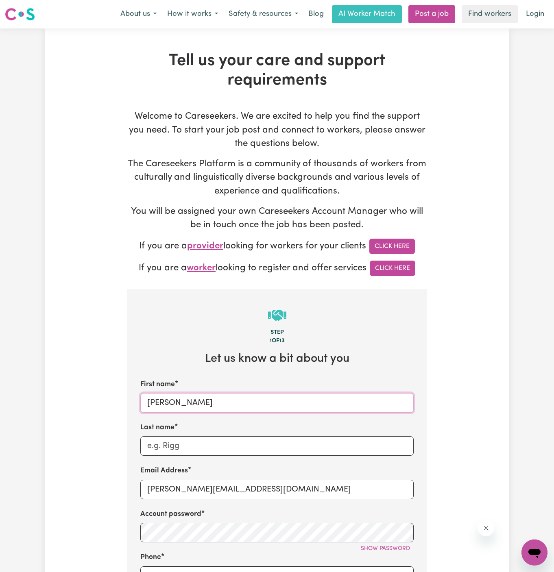
type input "Bryan"
click at [199, 432] on div "Last name" at bounding box center [276, 439] width 273 height 33
click at [199, 441] on input "Last name" at bounding box center [276, 446] width 273 height 20
paste input "Popplewell"
type input "Popplewell"
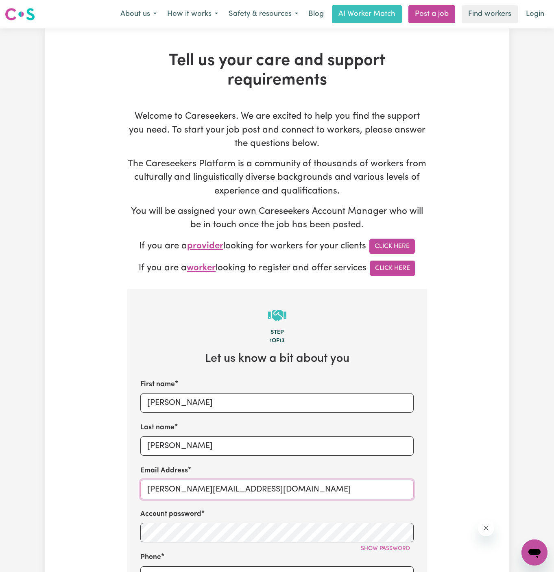
drag, startPoint x: 165, startPoint y: 491, endPoint x: 294, endPoint y: 491, distance: 129.7
click at [294, 491] on input "dyan@careseekers.com.au" at bounding box center [276, 490] width 273 height 20
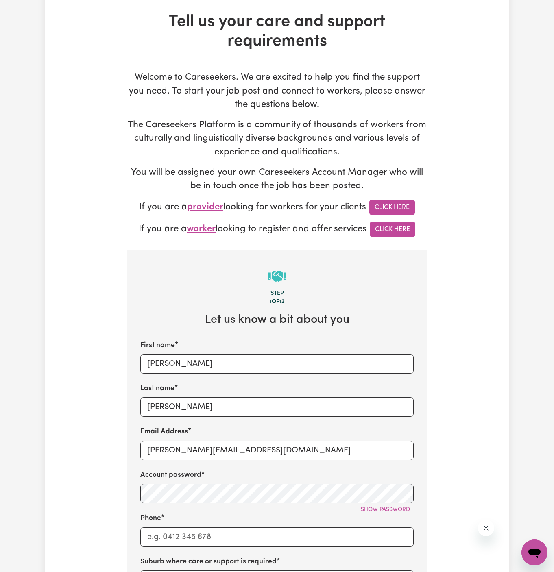
scroll to position [67, 0]
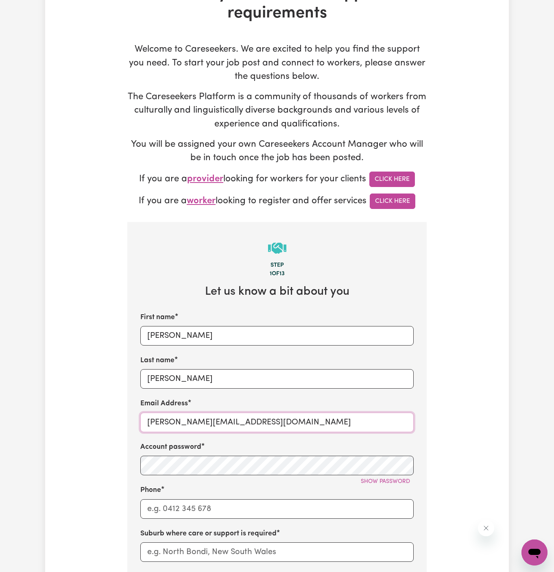
click at [193, 419] on input "dyan@careseekers.com.au" at bounding box center [276, 423] width 273 height 20
click at [195, 420] on input "dyan@careseekers.com.au" at bounding box center [276, 423] width 273 height 20
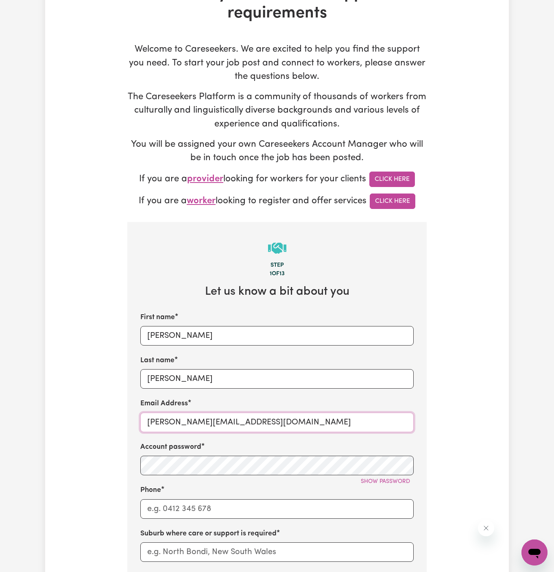
click at [195, 420] on input "dyan@careseekers.com.au" at bounding box center [276, 423] width 273 height 20
click at [227, 414] on input "dyan@careseekers.com.au" at bounding box center [276, 423] width 273 height 20
paste input "BryanPopplewellKNC"
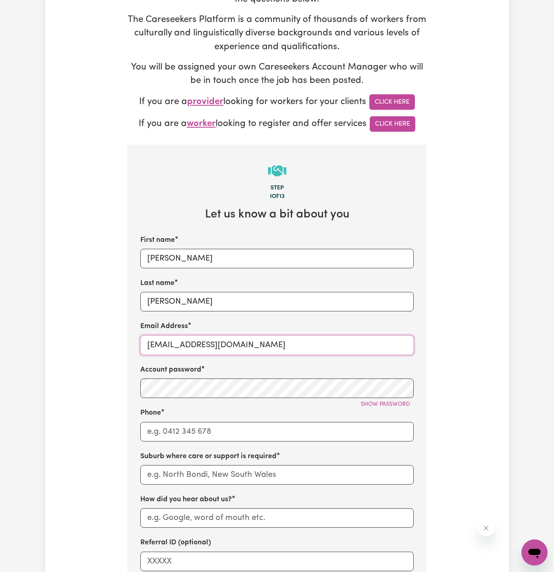
scroll to position [149, 0]
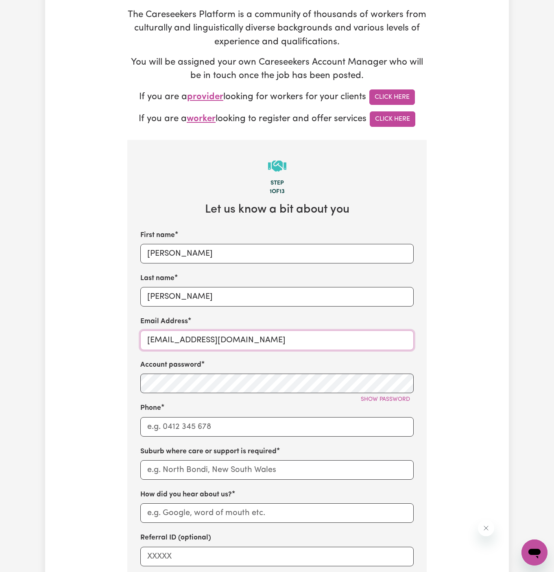
type input "BryanPopplewellKNC@careseekers.com.au"
click at [219, 423] on input "Phone" at bounding box center [276, 427] width 273 height 20
type input "1300765465"
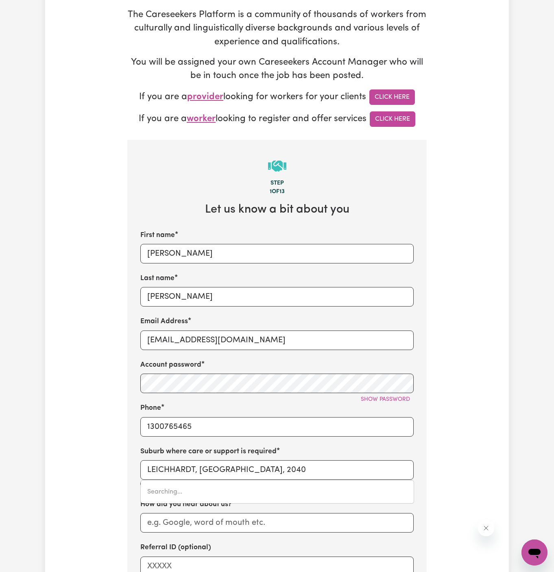
click at [257, 458] on div "Suburb where care or support is required LEICHHARDT, New South Wales, 2040 Sear…" at bounding box center [276, 468] width 273 height 43
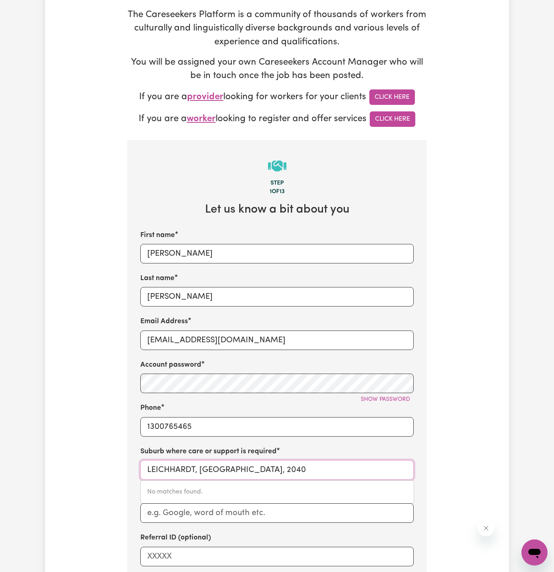
click at [229, 460] on input "LEICHHARDT, New South Wales, 2040" at bounding box center [276, 470] width 273 height 20
paste input "North Turramurra"
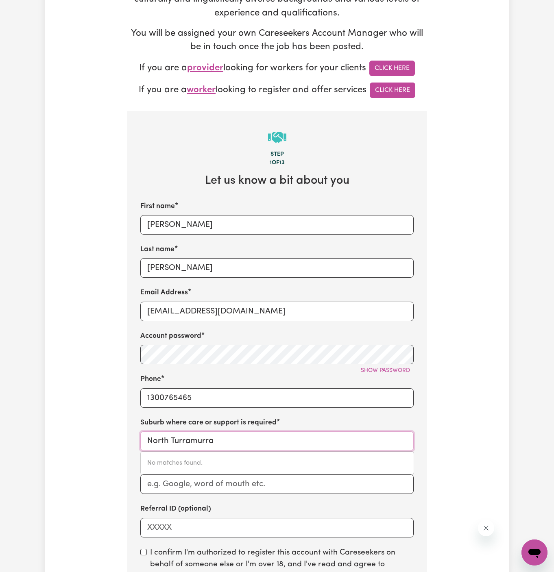
scroll to position [207, 0]
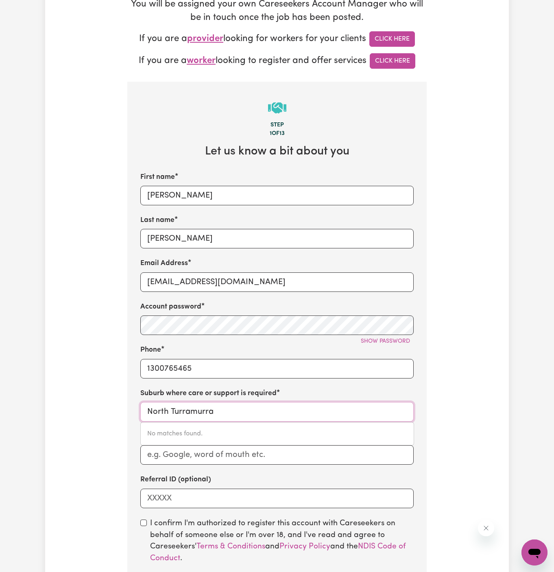
click at [150, 411] on input "North Turramurra" at bounding box center [276, 412] width 273 height 20
type input "North Turramurra"
type input "North Turramurra, New South Wales, 2074"
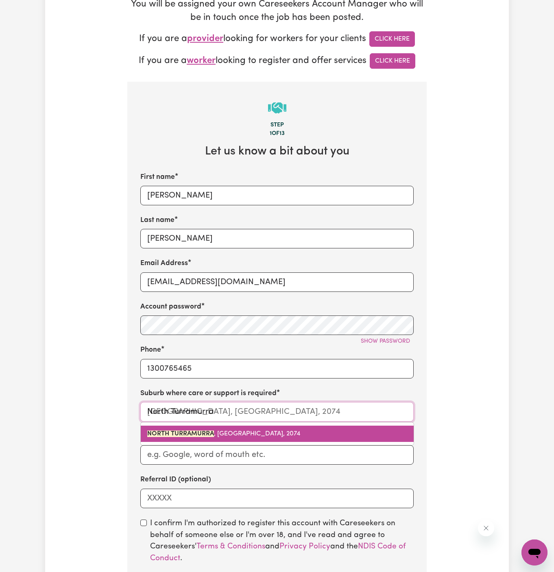
click at [201, 428] on link "NORTH TURRAMURRA , New South Wales, 2074" at bounding box center [277, 434] width 273 height 16
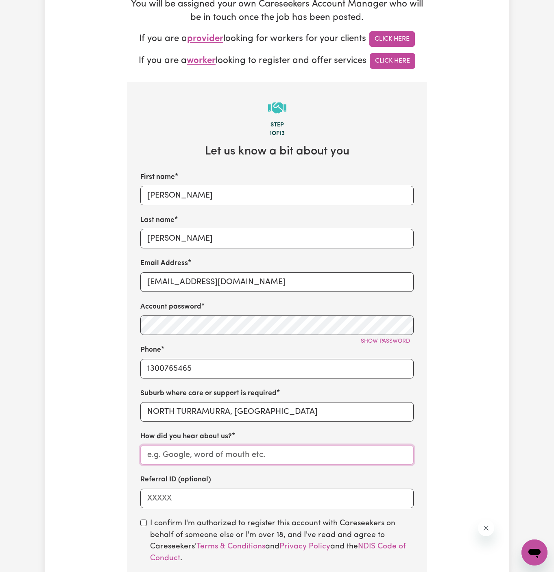
click at [207, 459] on input "How did you hear about us?" at bounding box center [276, 455] width 273 height 20
drag, startPoint x: 187, startPoint y: 446, endPoint x: 129, endPoint y: 447, distance: 59.0
click at [129, 447] on section "Step 1 of 13 Let us know a bit about you First name Bryan Last name Popplewell …" at bounding box center [276, 387] width 299 height 611
drag, startPoint x: 168, startPoint y: 456, endPoint x: 129, endPoint y: 456, distance: 38.6
click at [130, 456] on section "Step 1 of 13 Let us know a bit about you First name Bryan Last name Popplewell …" at bounding box center [276, 387] width 299 height 611
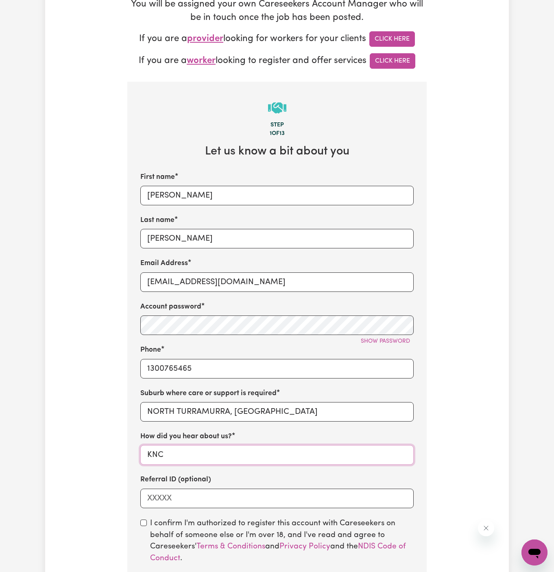
type input "KNC"
drag, startPoint x: 129, startPoint y: 456, endPoint x: 131, endPoint y: 469, distance: 12.8
click at [129, 456] on section "Step 1 of 13 Let us know a bit about you First name Bryan Last name Popplewell …" at bounding box center [276, 387] width 299 height 611
click at [148, 522] on div "I confirm I'm authorized to register this account with Careseekers on behalf of…" at bounding box center [276, 558] width 273 height 81
click at [143, 521] on input "checkbox" at bounding box center [143, 523] width 7 height 7
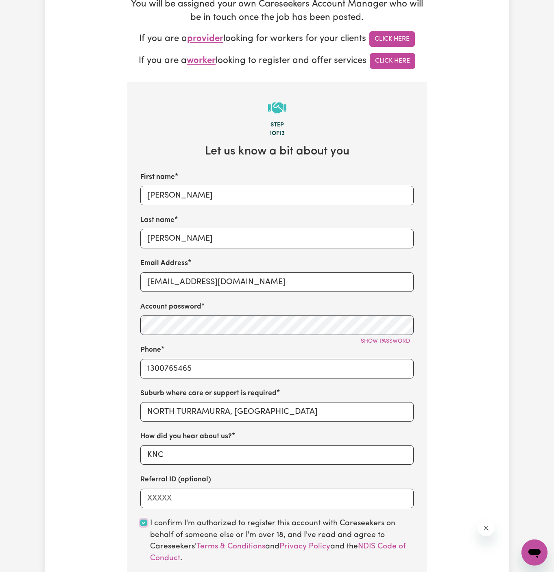
checkbox input "true"
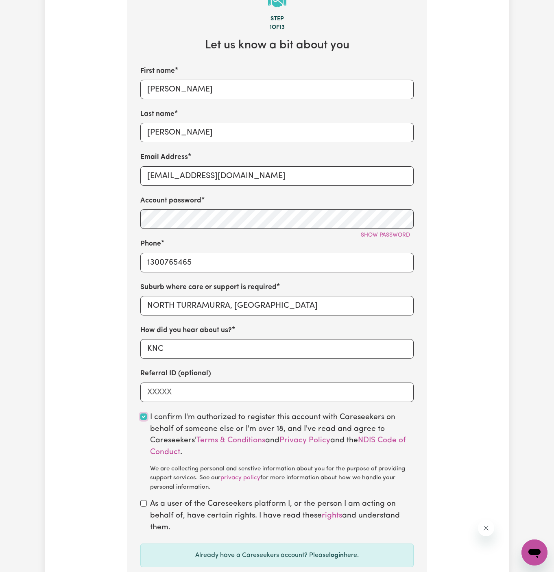
scroll to position [322, 0]
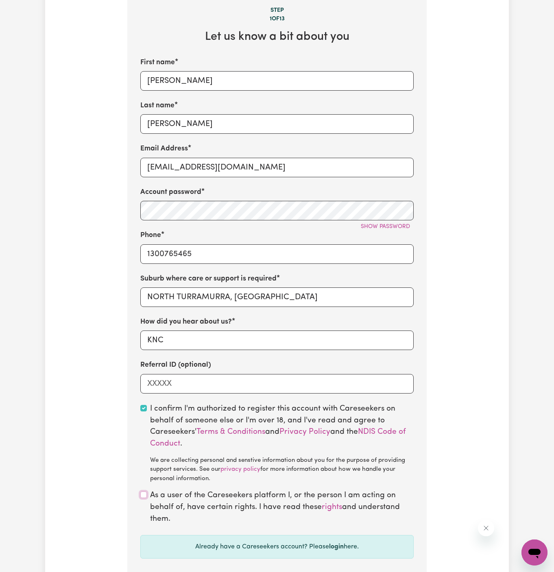
click at [145, 492] on input "checkbox" at bounding box center [143, 495] width 7 height 7
checkbox input "true"
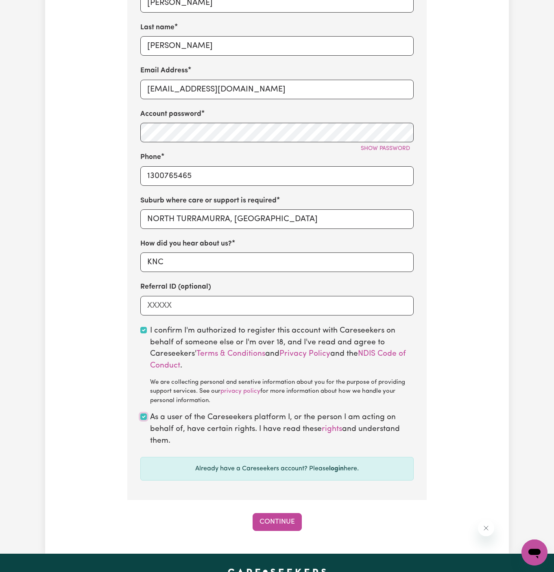
scroll to position [403, 0]
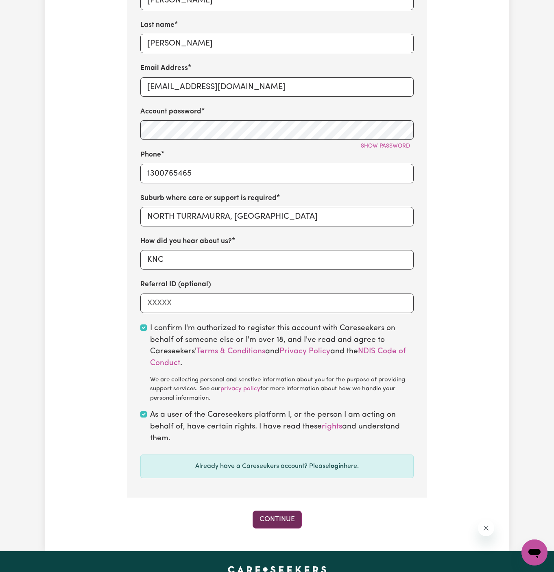
click at [277, 520] on button "Continue" at bounding box center [277, 520] width 49 height 18
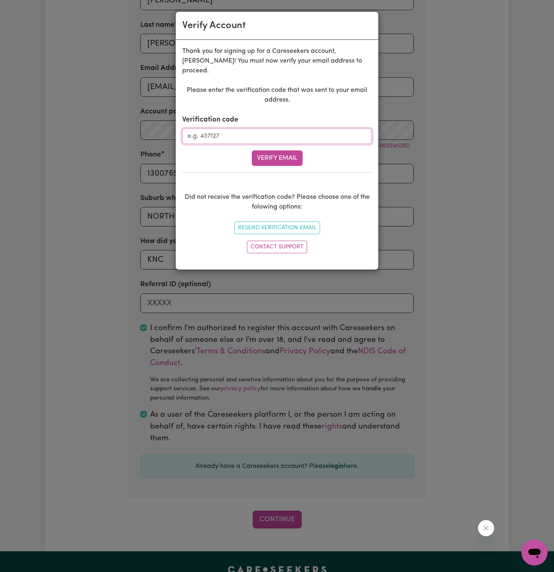
click at [218, 129] on input "Verification code" at bounding box center [277, 136] width 190 height 15
paste input "618495"
type input "618495"
click at [258, 138] on form "Verification code 618495 Verify Email" at bounding box center [277, 140] width 190 height 51
click at [268, 150] on button "Verify Email" at bounding box center [277, 157] width 51 height 15
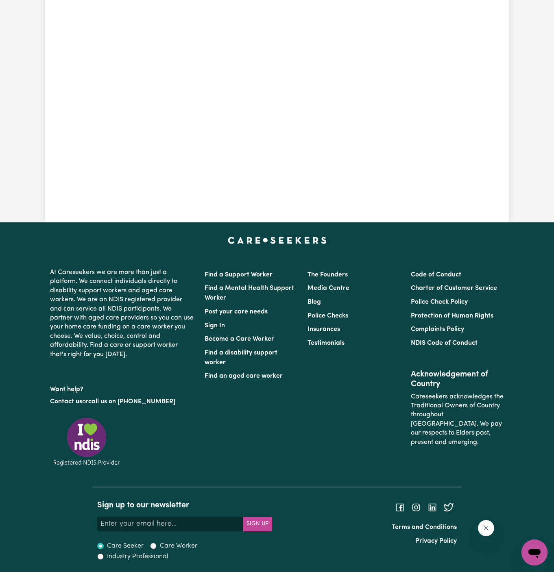
scroll to position [280, 0]
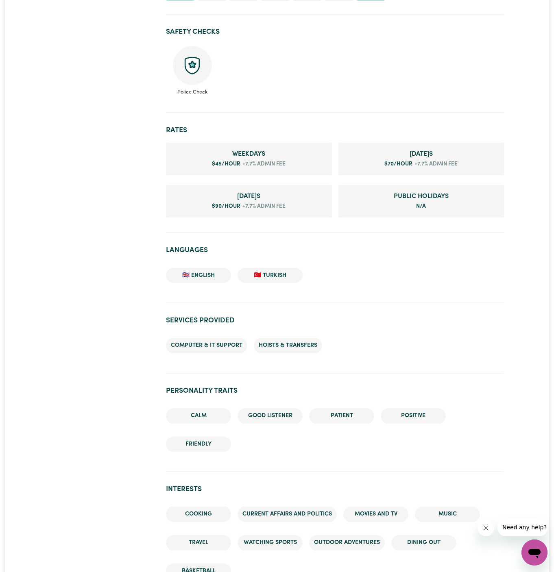
scroll to position [405, 0]
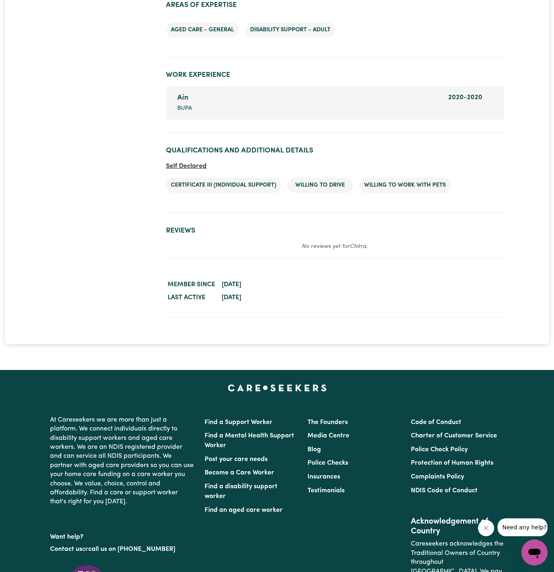
scroll to position [1017, 0]
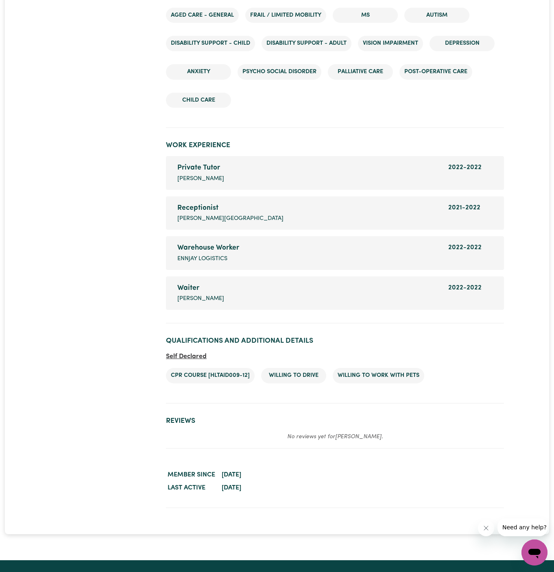
scroll to position [1204, 0]
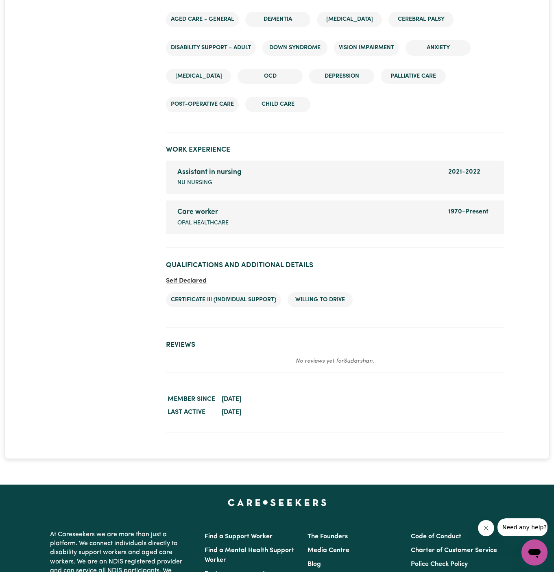
scroll to position [1151, 0]
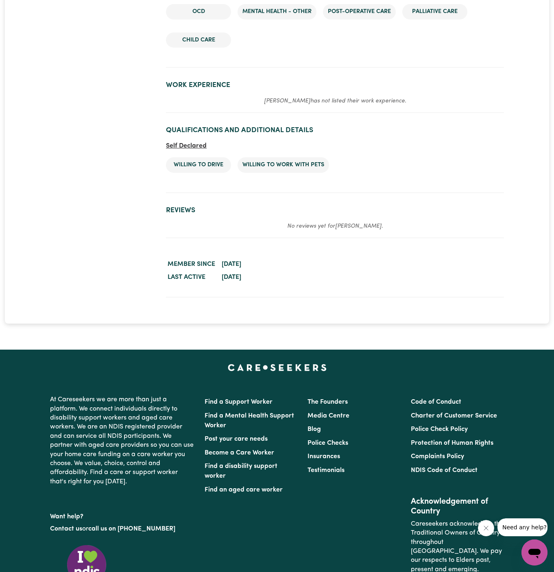
scroll to position [1698, 0]
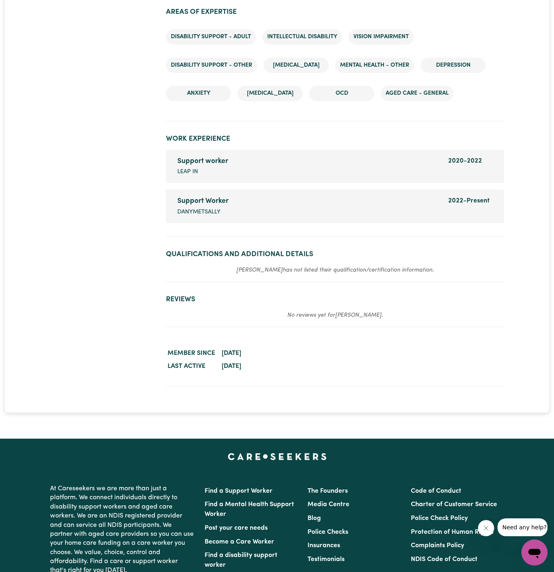
scroll to position [1086, 0]
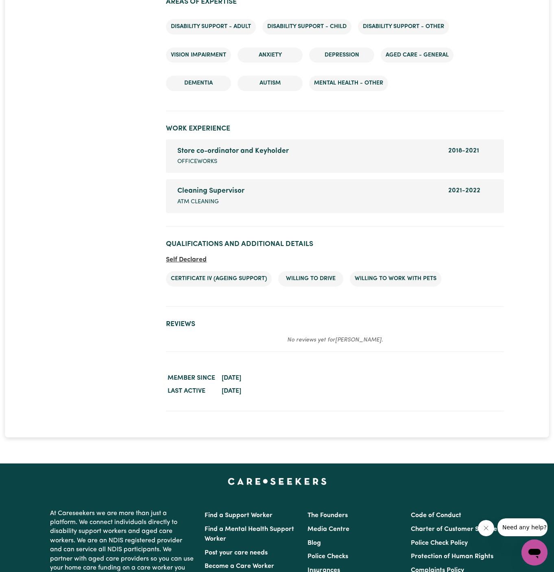
scroll to position [1191, 0]
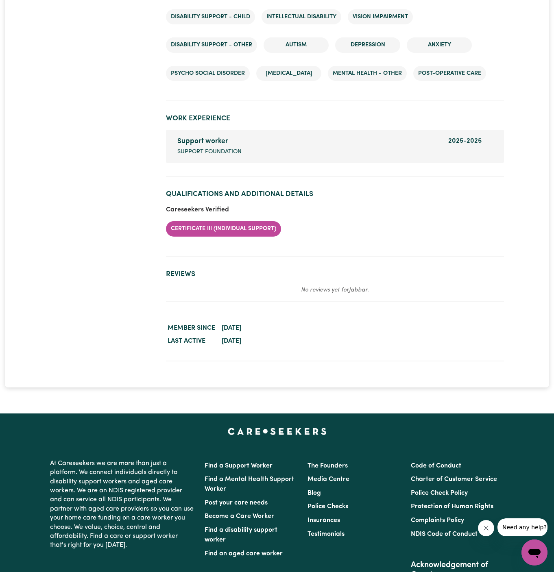
scroll to position [1227, 0]
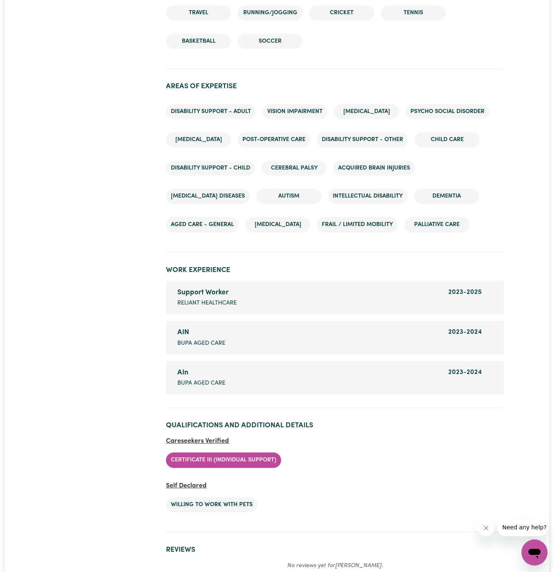
scroll to position [1175, 0]
